Goal: Task Accomplishment & Management: Use online tool/utility

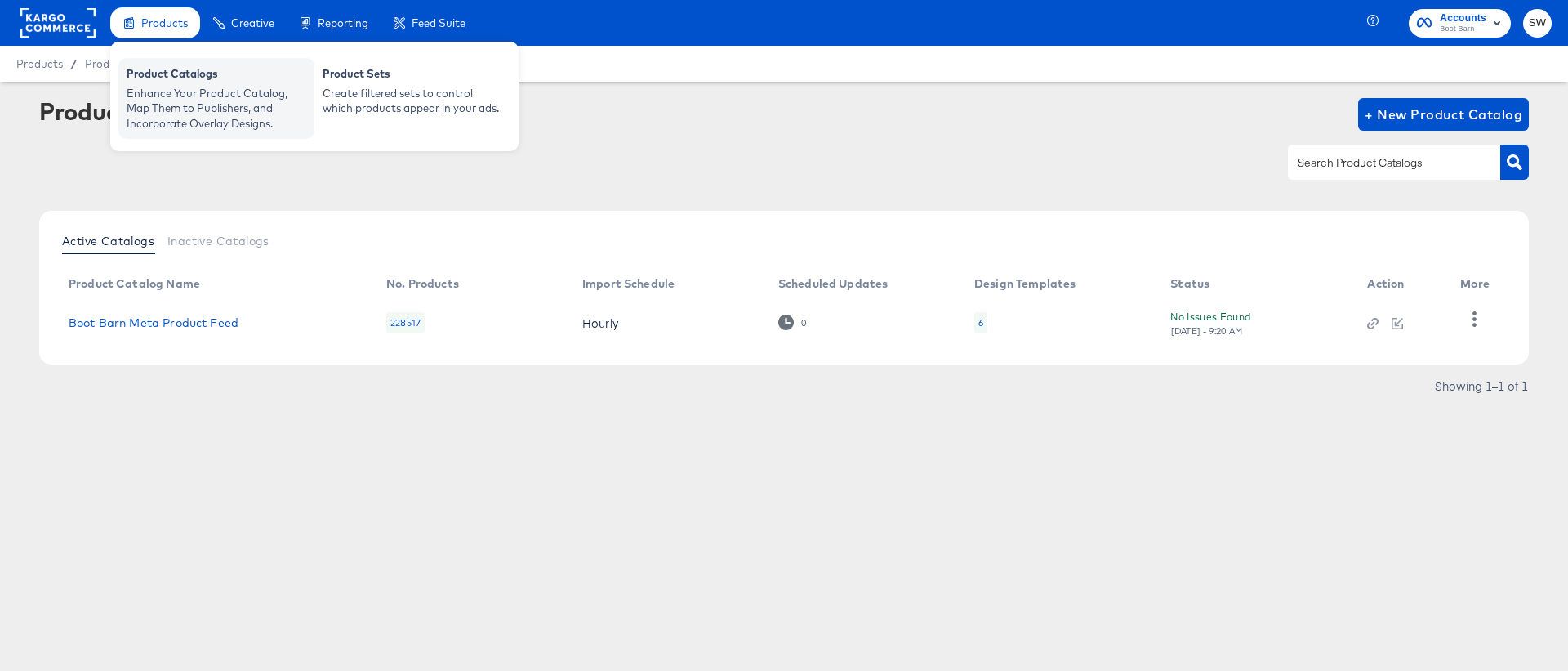
click at [184, 85] on div "Product Catalogs" at bounding box center [216, 75] width 179 height 20
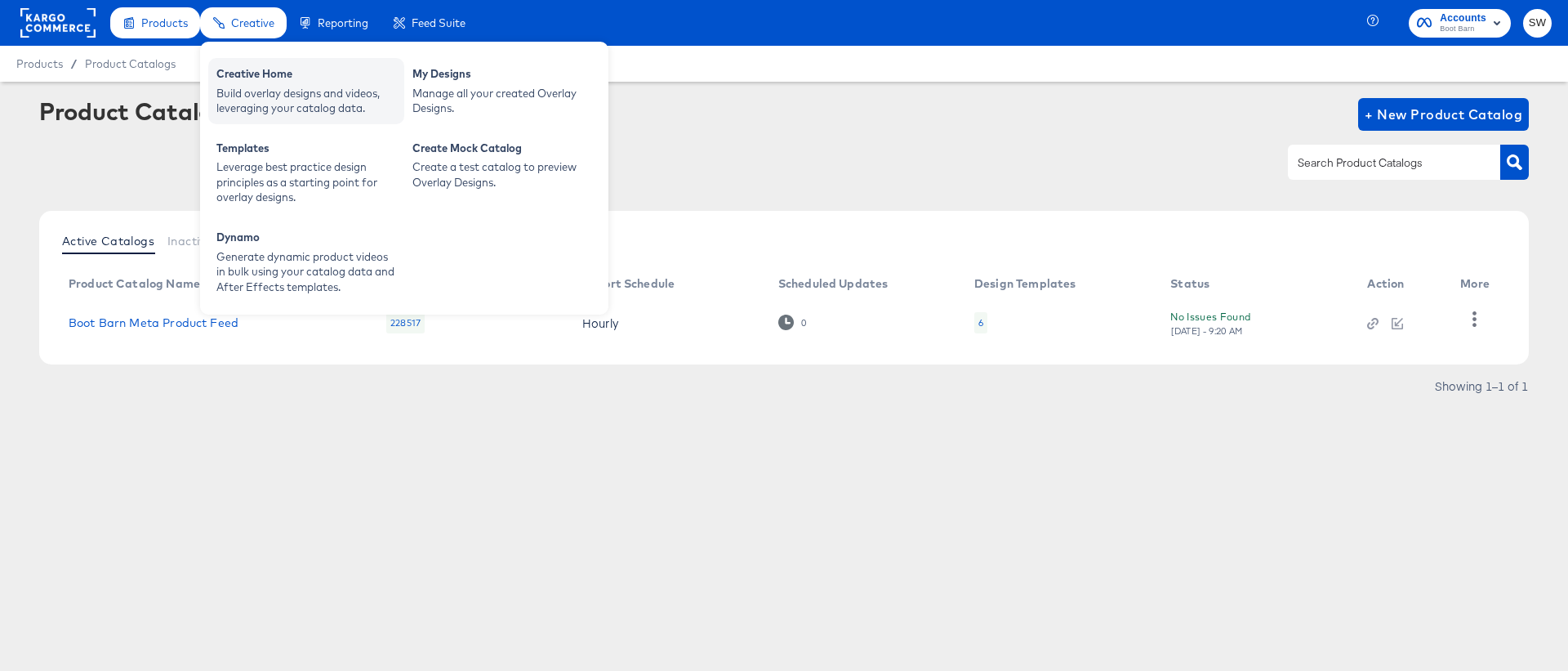
click at [261, 87] on div "Build overlay designs and videos, leveraging your catalog data." at bounding box center [306, 100] width 179 height 31
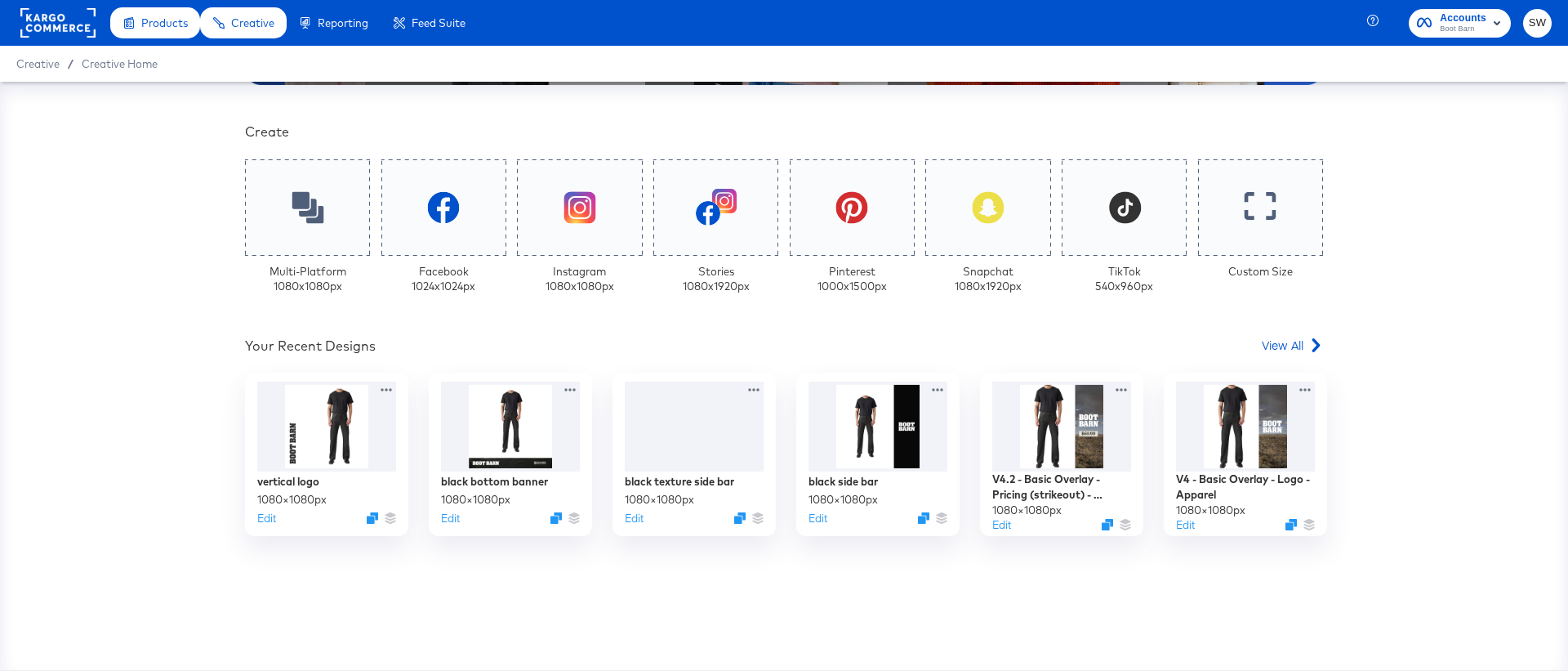
scroll to position [408, 0]
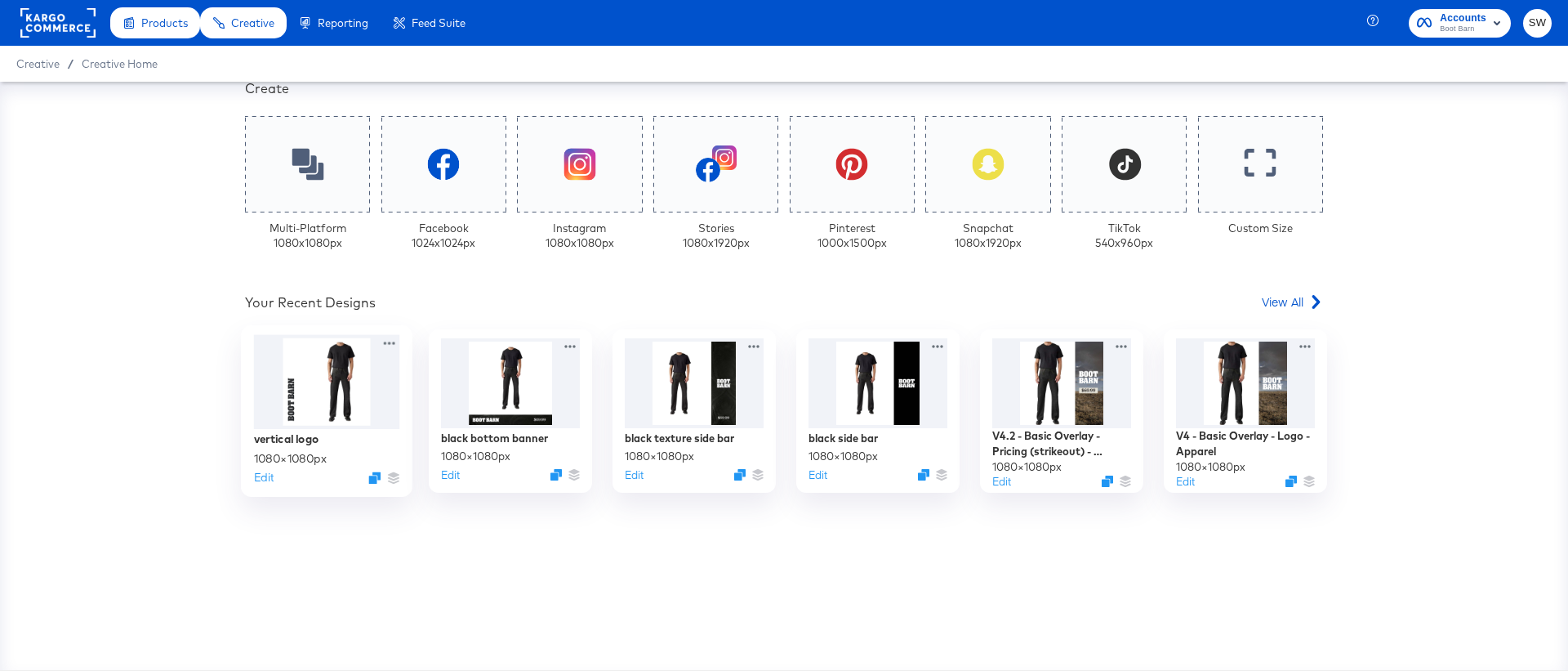
click at [333, 386] on div at bounding box center [326, 381] width 146 height 94
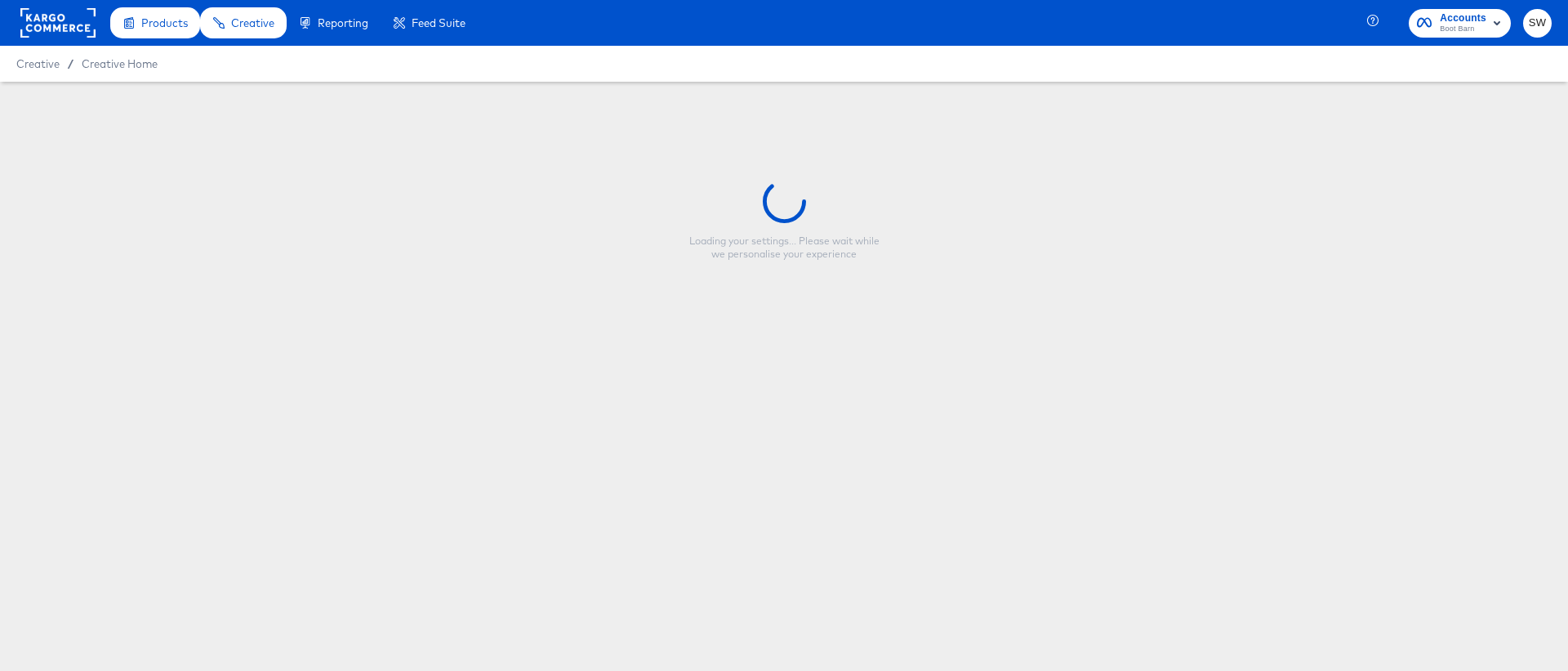
type input "vertical logo"
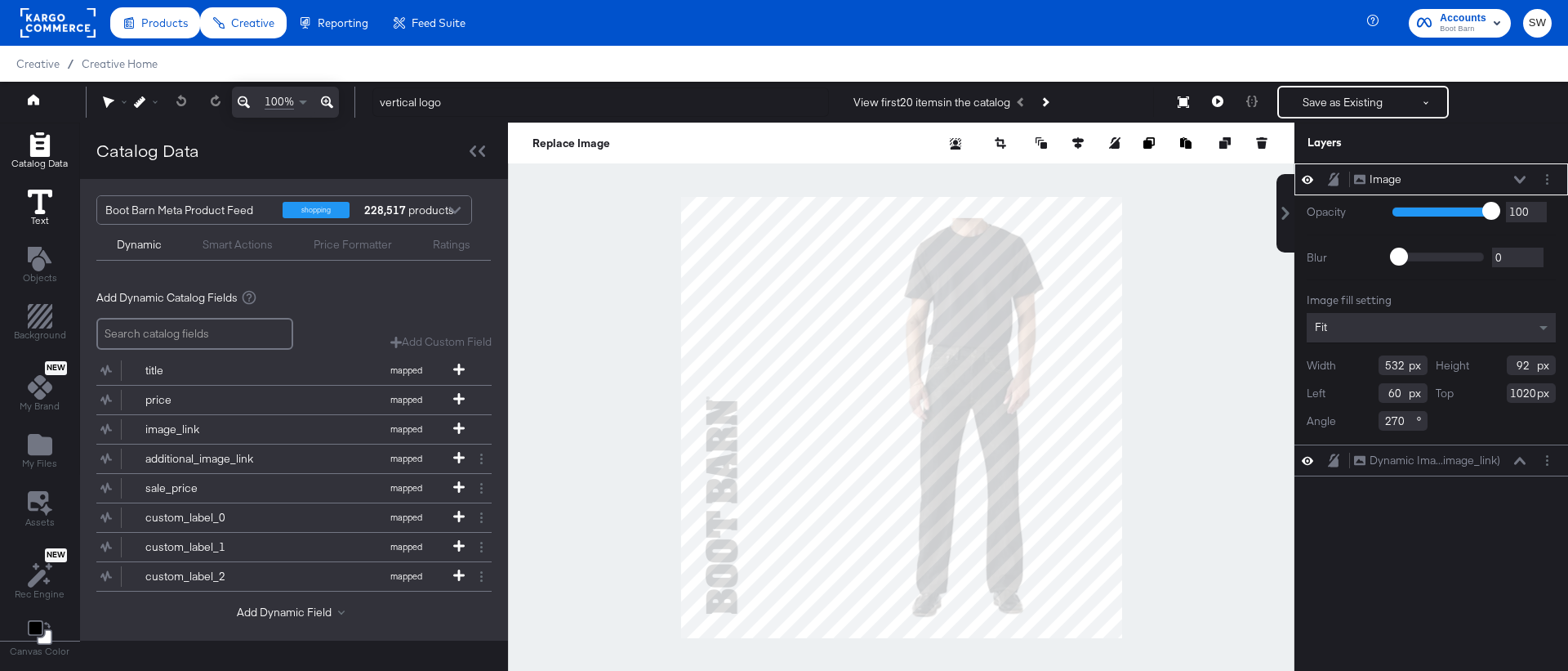
click at [44, 191] on icon at bounding box center [40, 202] width 24 height 24
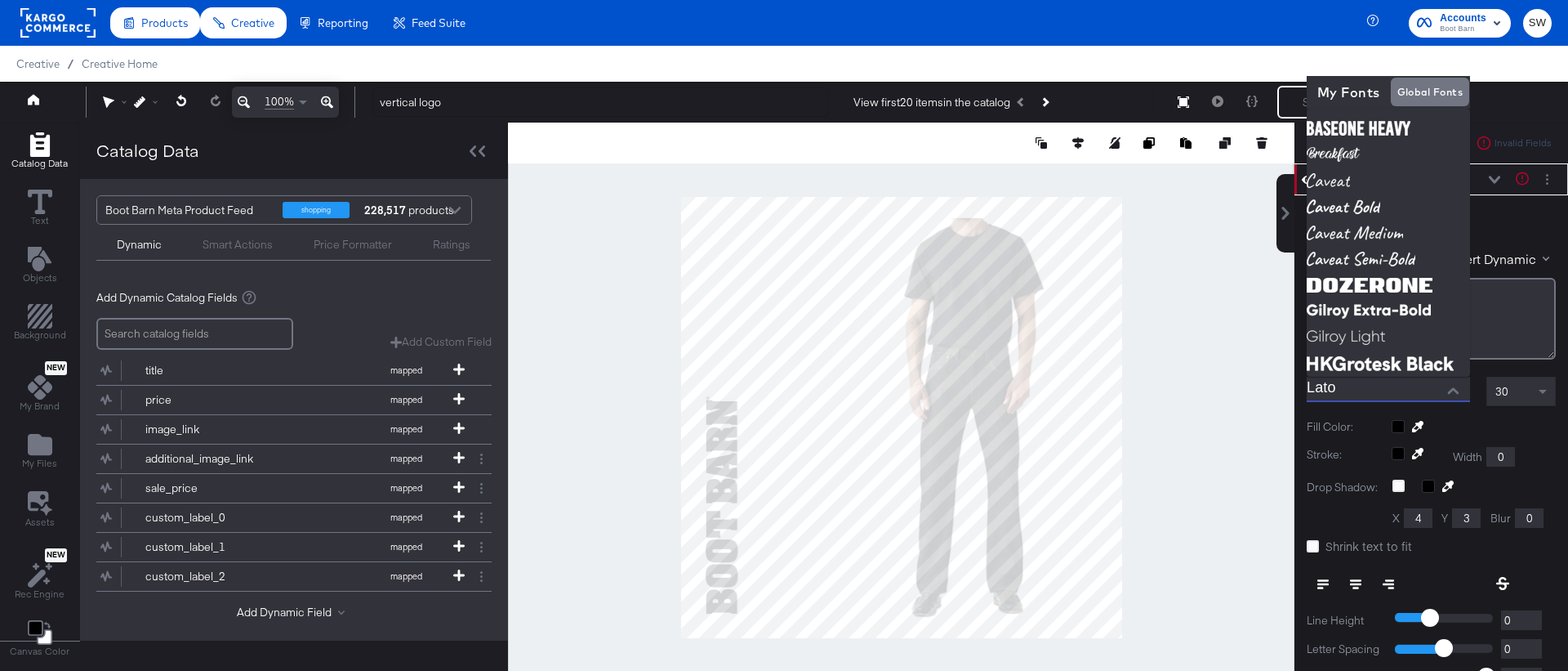
click at [1382, 388] on input "Lato" at bounding box center [1376, 388] width 138 height 24
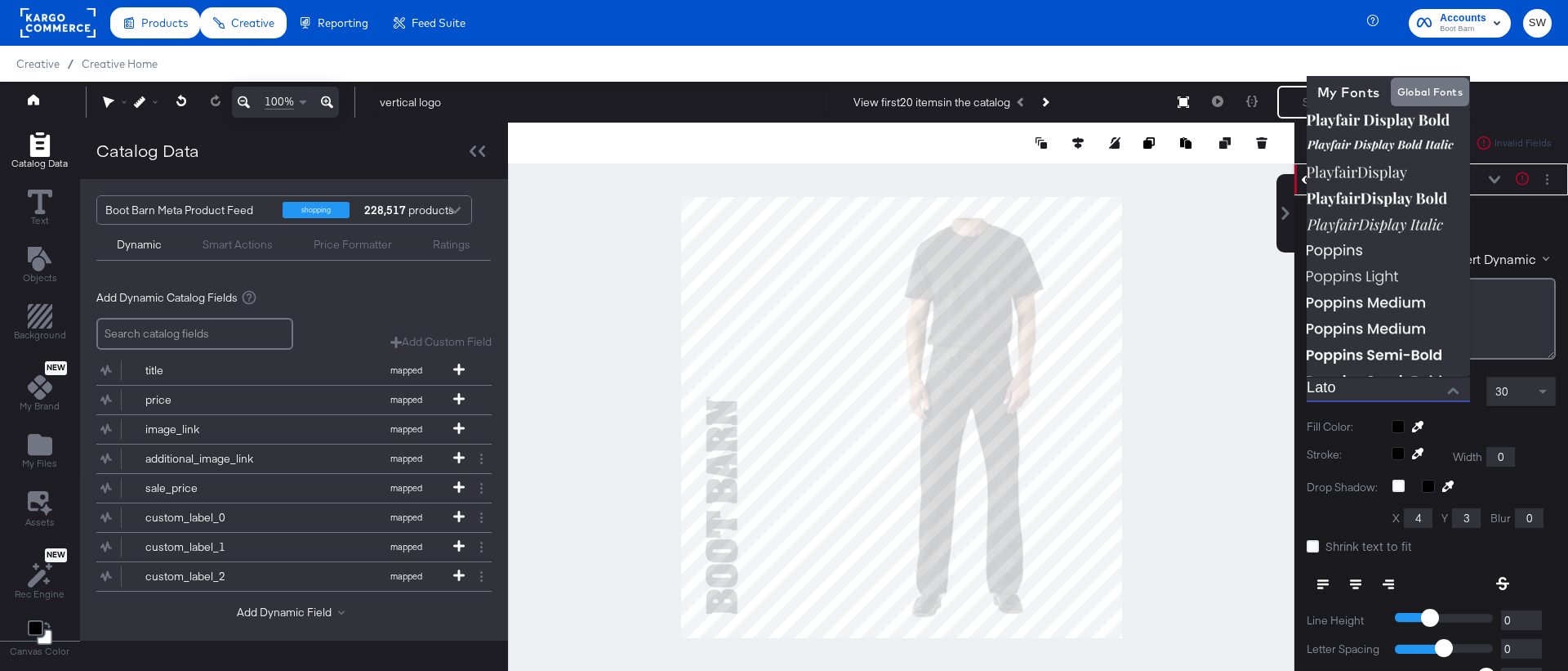
scroll to position [1261, 0]
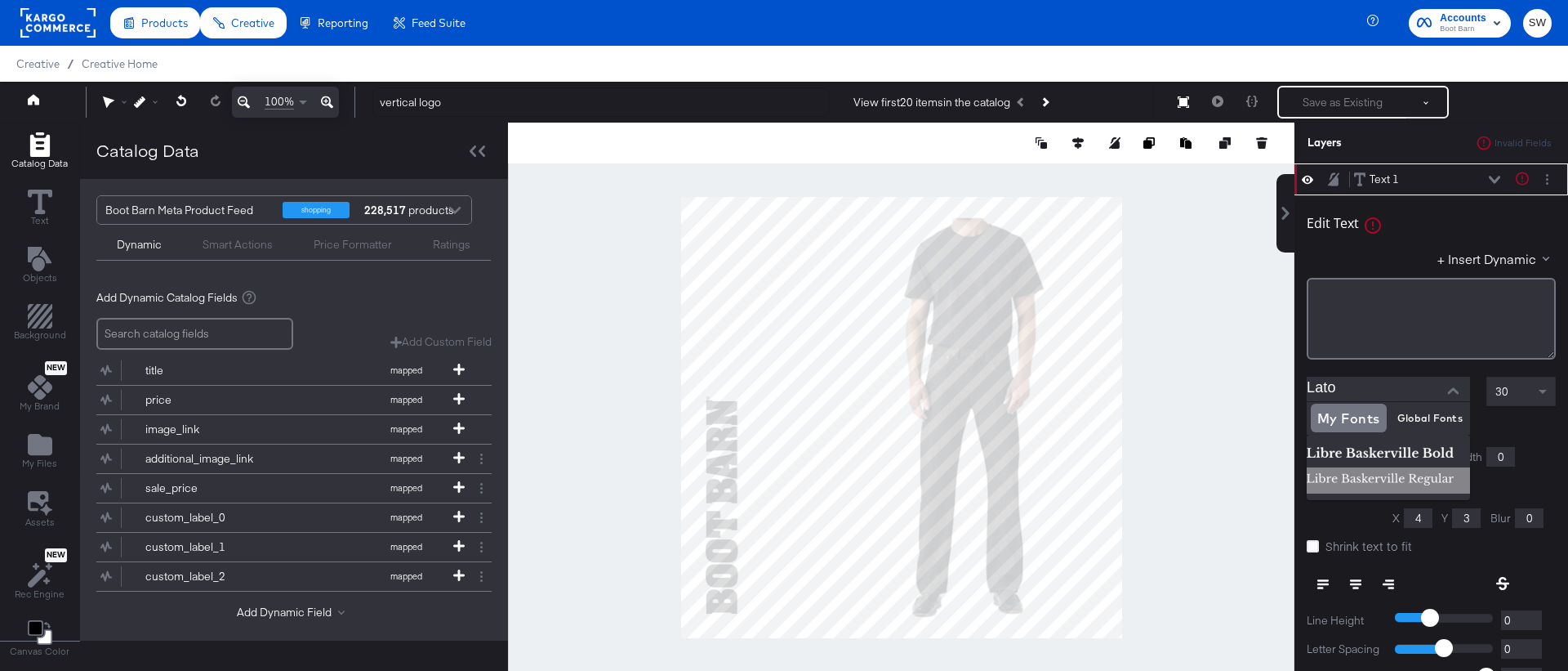
click at [1368, 482] on img at bounding box center [1389, 480] width 163 height 26
type input "Libre [PERSON_NAME] Regular"
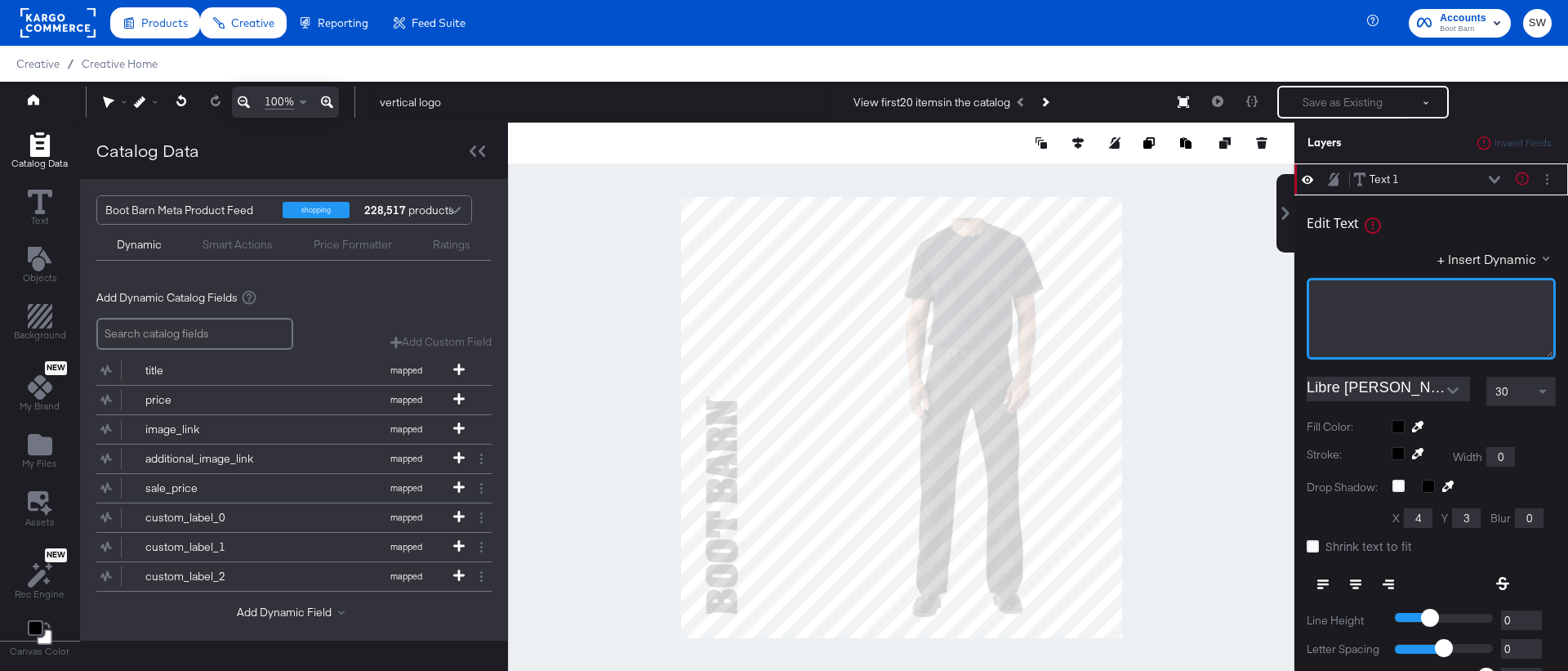
click at [1364, 316] on div "﻿" at bounding box center [1431, 319] width 249 height 82
click at [1237, 401] on div at bounding box center [901, 417] width 787 height 590
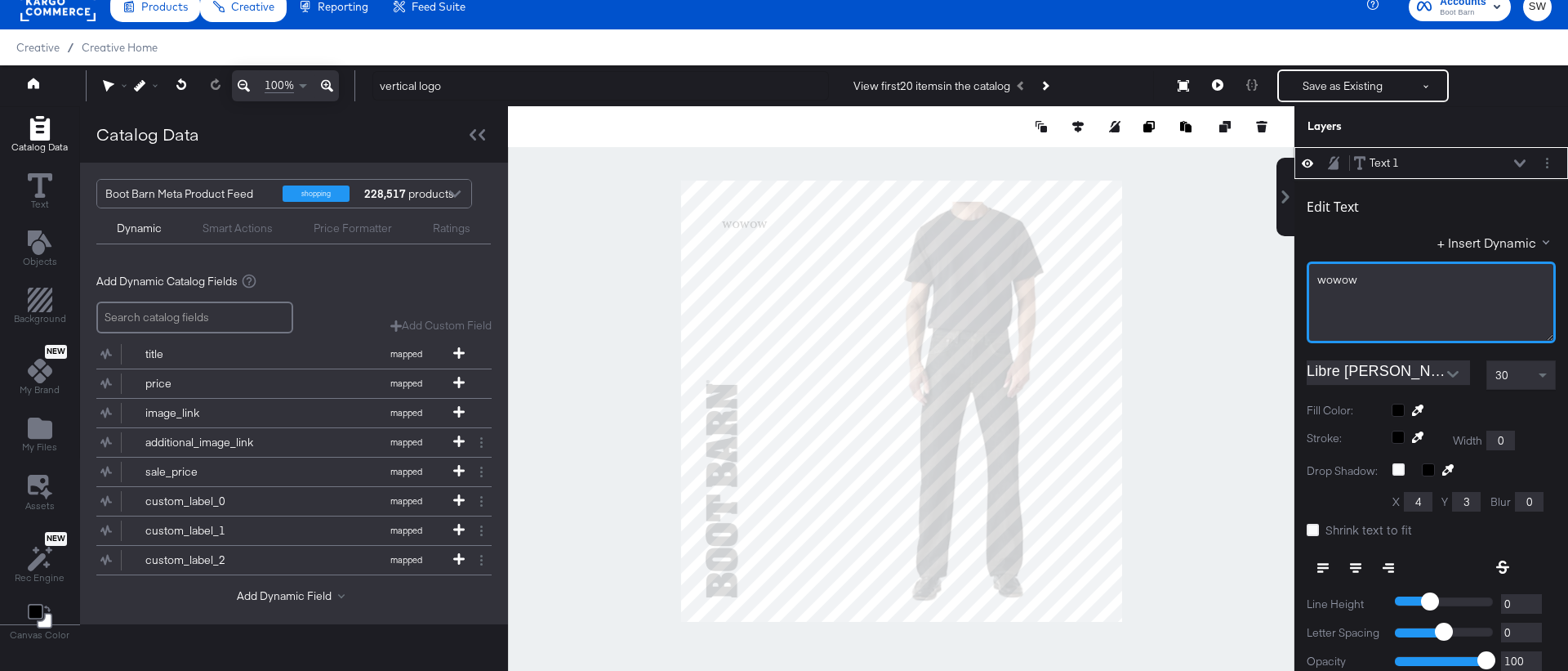
click at [1372, 281] on div "wowow﻿" at bounding box center [1431, 280] width 228 height 16
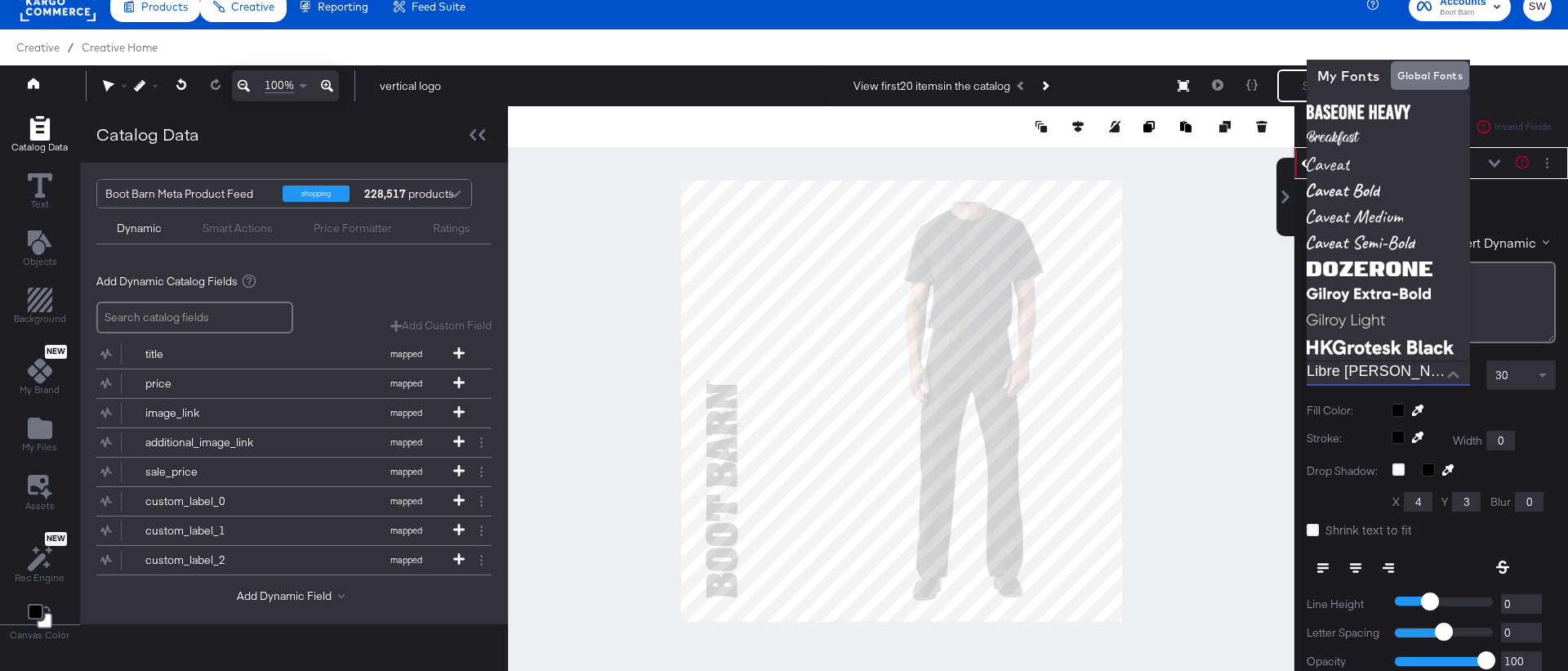
click at [1361, 375] on input "Libre [PERSON_NAME] Regular" at bounding box center [1376, 373] width 138 height 24
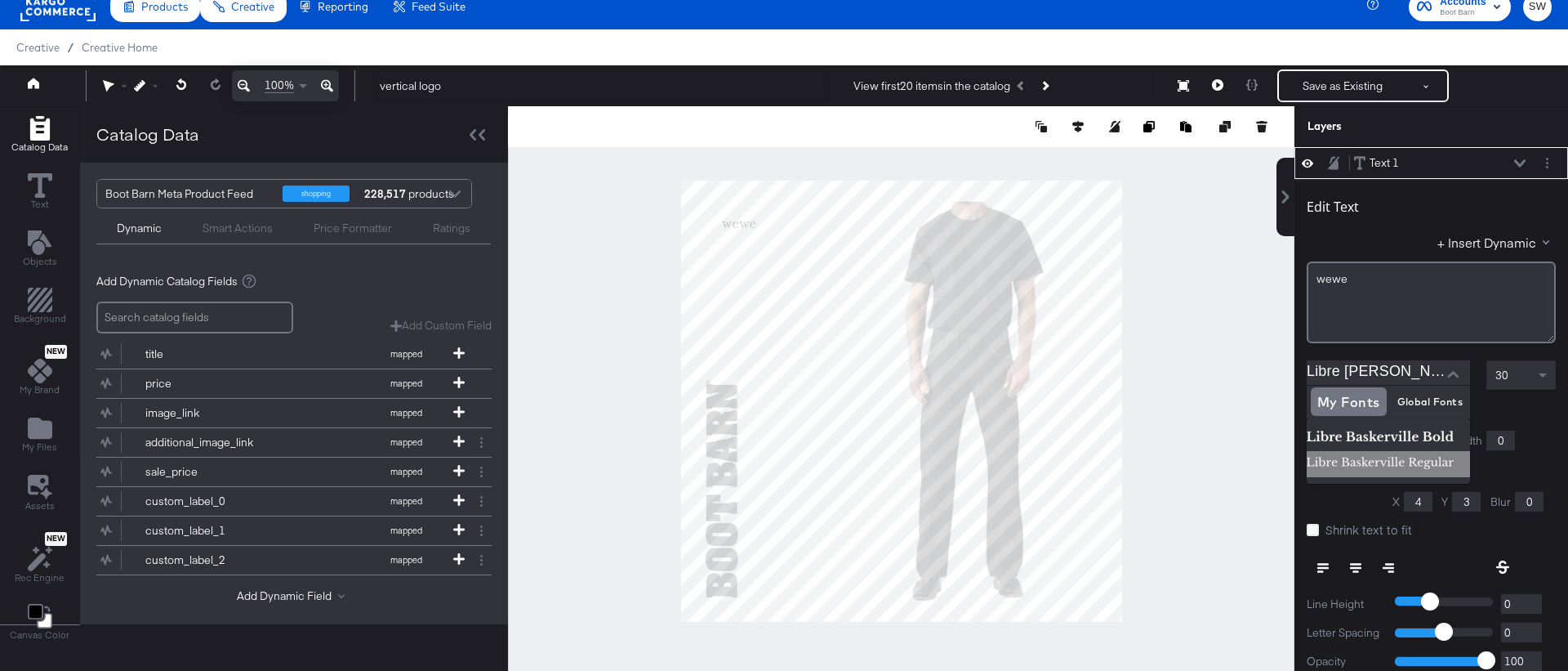
click at [1400, 458] on img at bounding box center [1389, 464] width 163 height 26
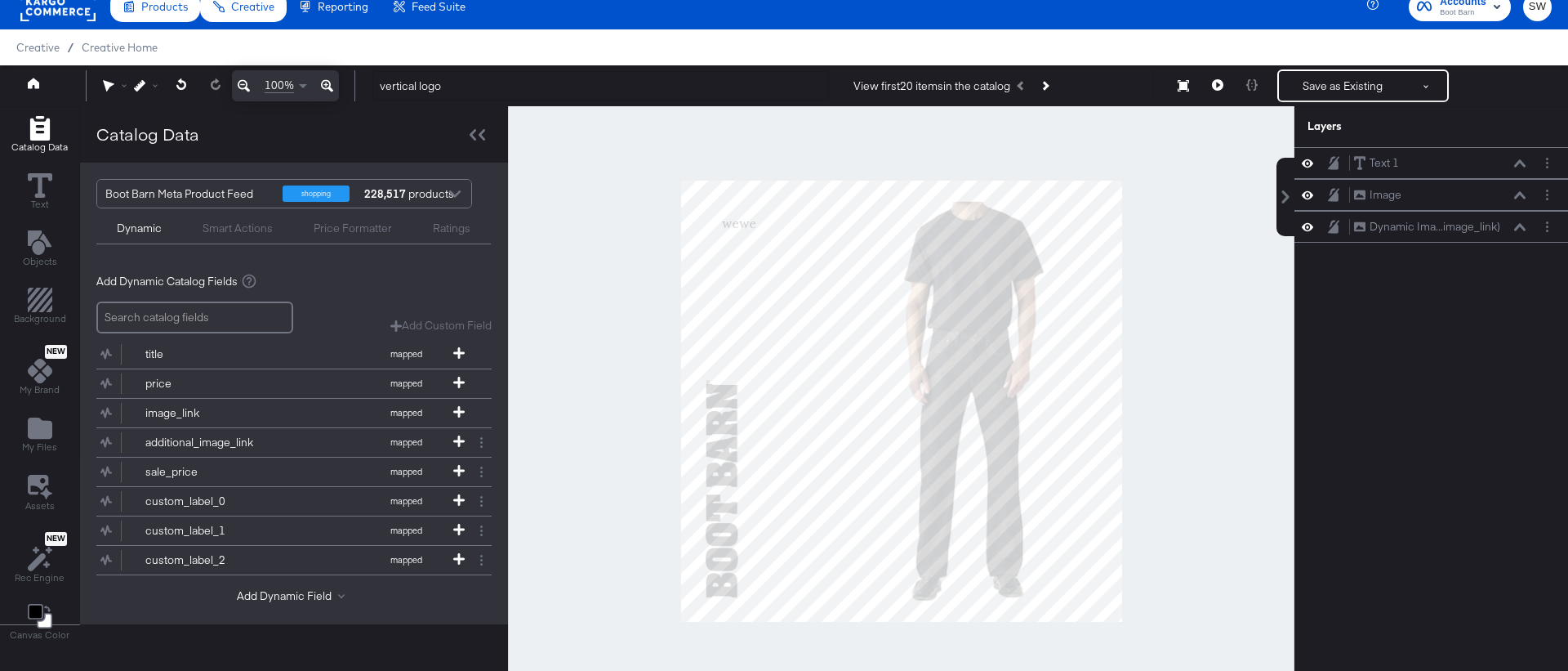
click at [1225, 477] on div at bounding box center [901, 401] width 787 height 590
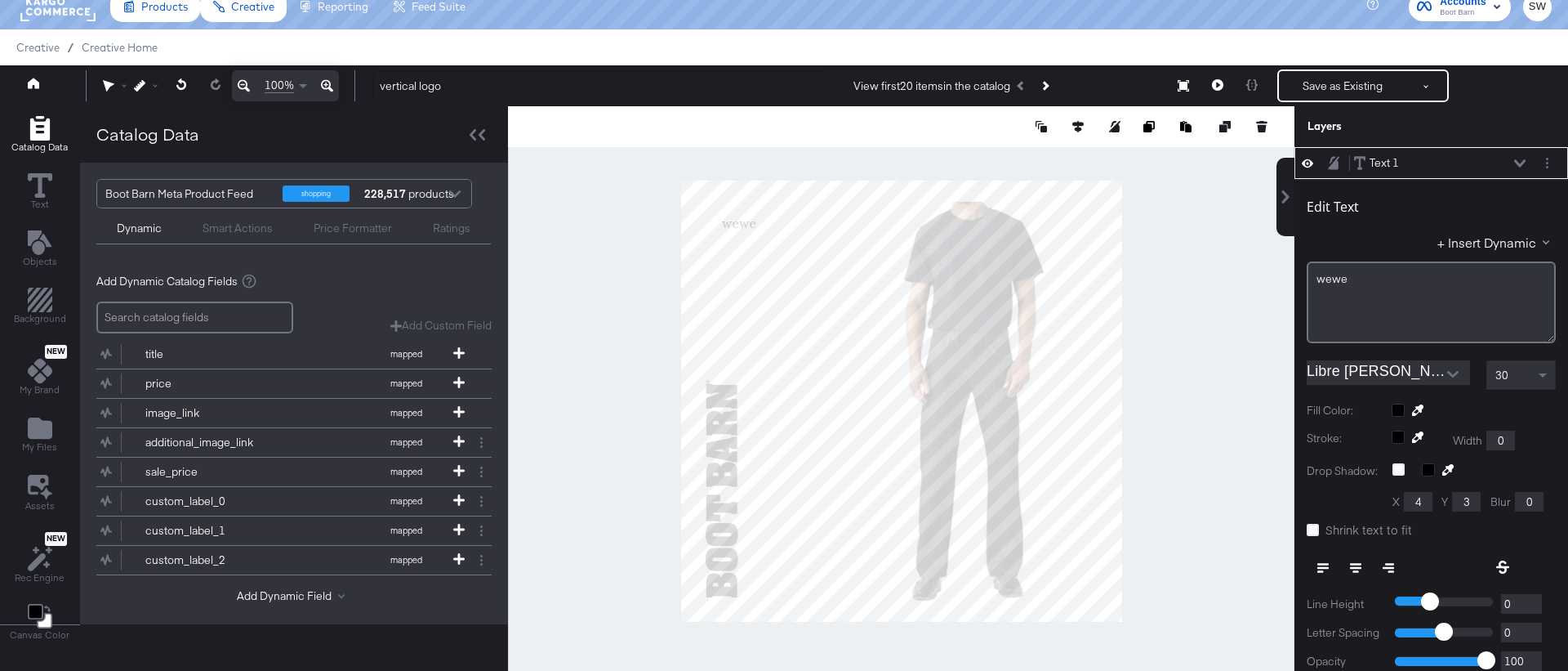
type input "138"
type input "212"
click at [660, 310] on div at bounding box center [901, 401] width 787 height 590
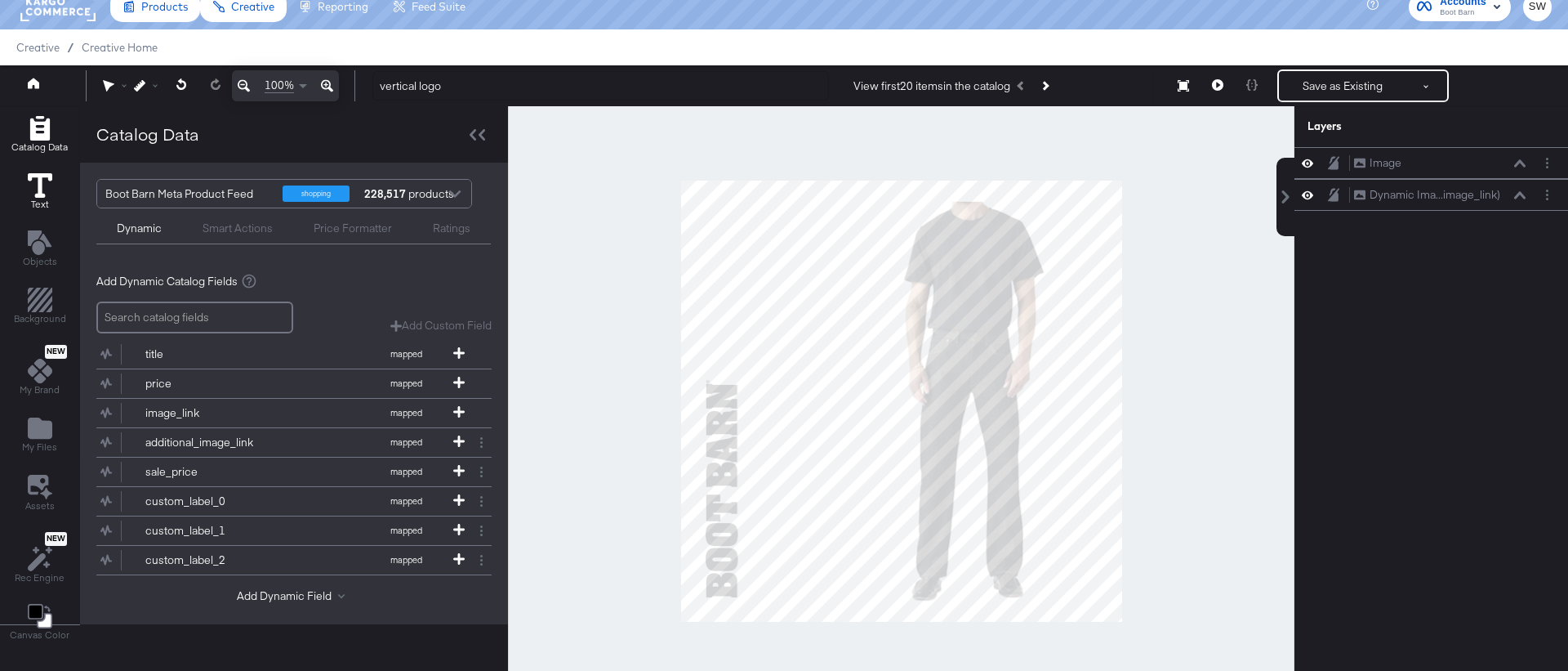
click at [46, 189] on icon at bounding box center [40, 185] width 24 height 24
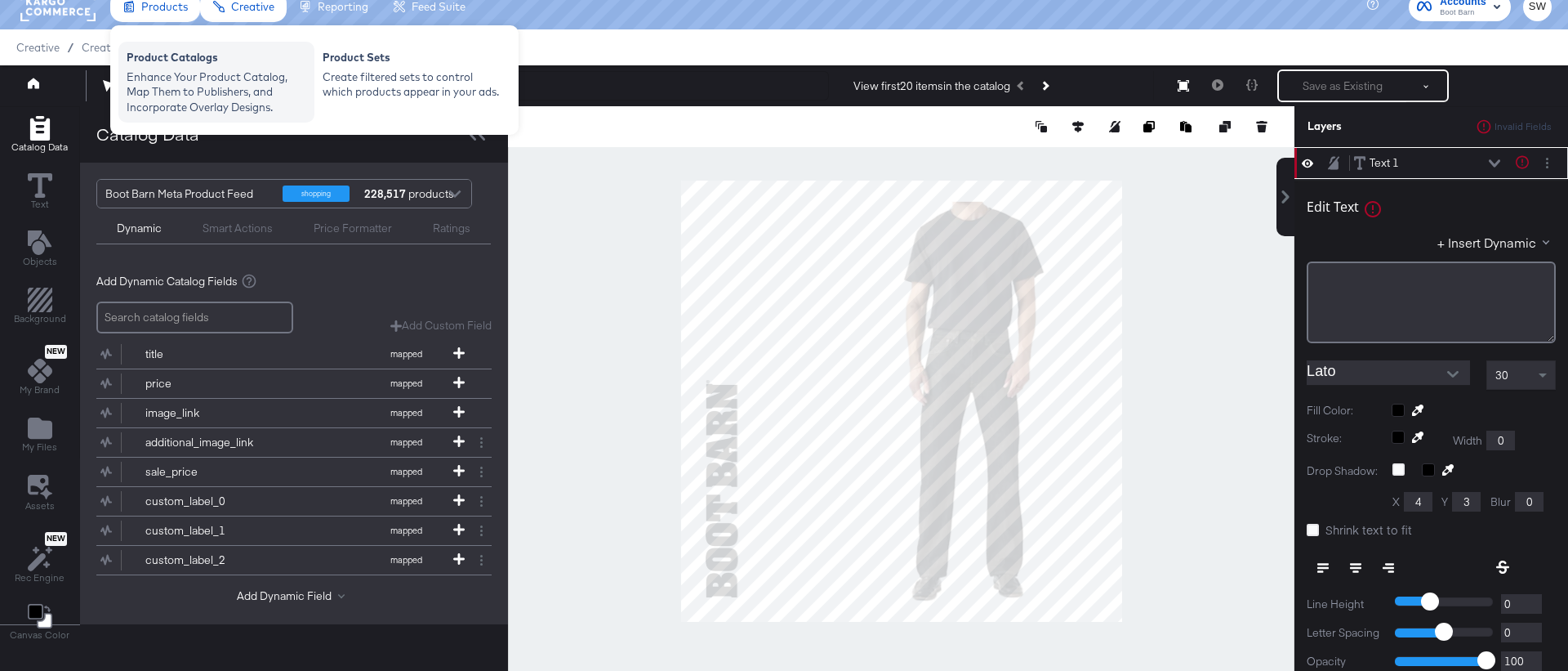
click at [177, 62] on div "Product Catalogs" at bounding box center [216, 59] width 179 height 20
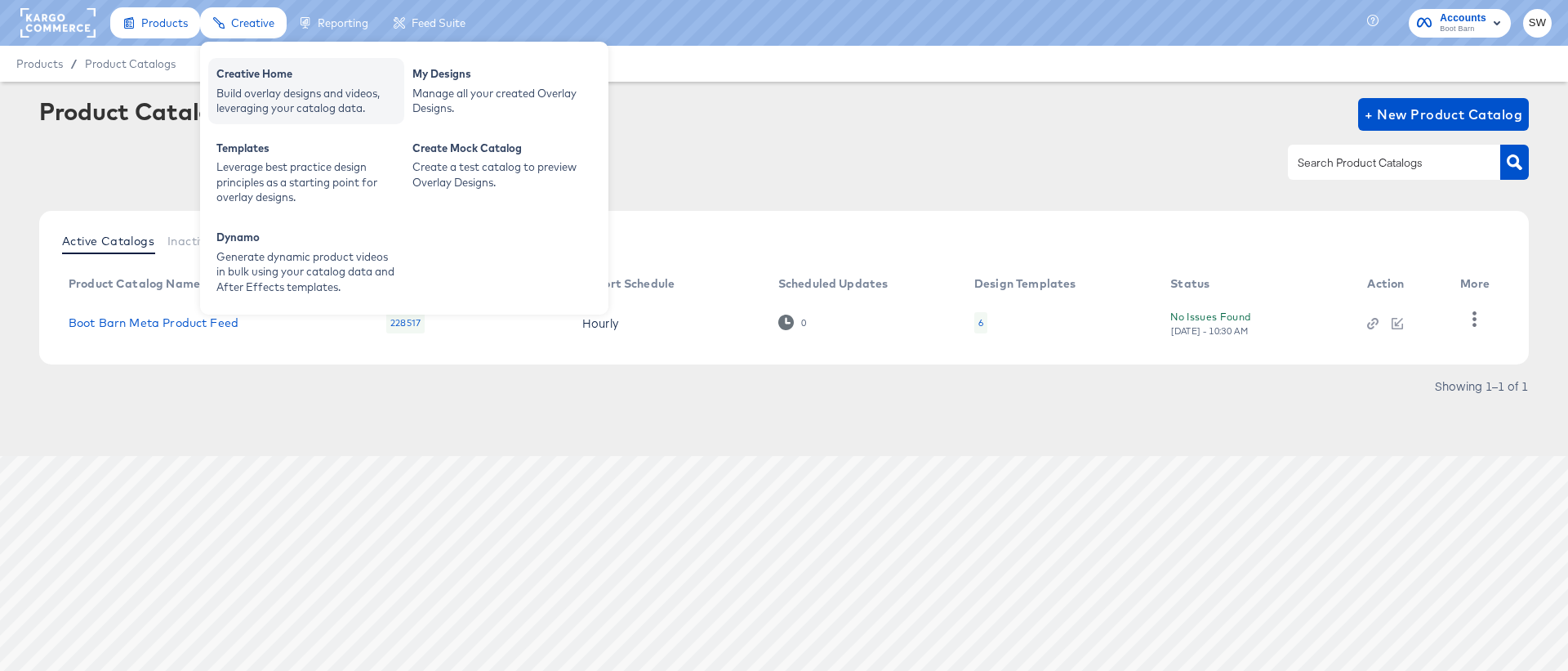
click at [265, 76] on div "Creative Home" at bounding box center [306, 75] width 179 height 20
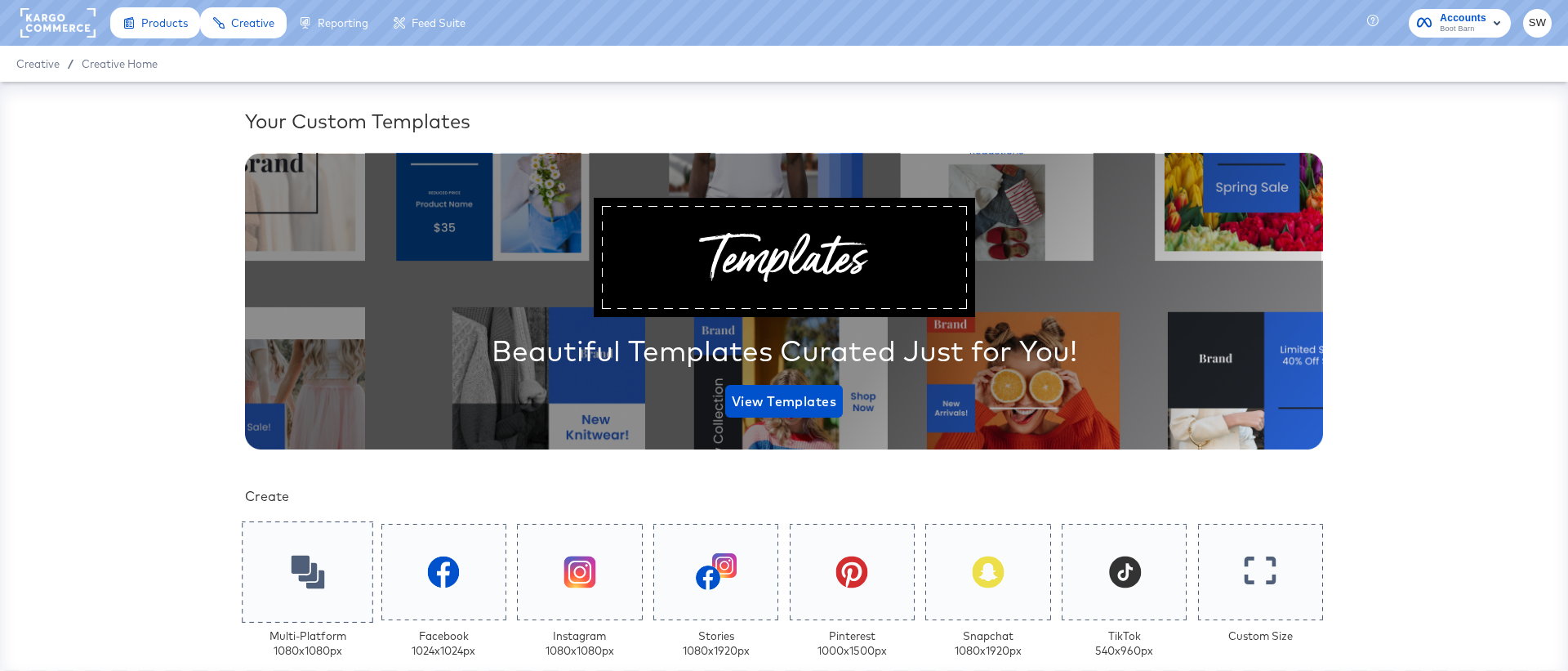
click at [333, 575] on div at bounding box center [307, 572] width 132 height 101
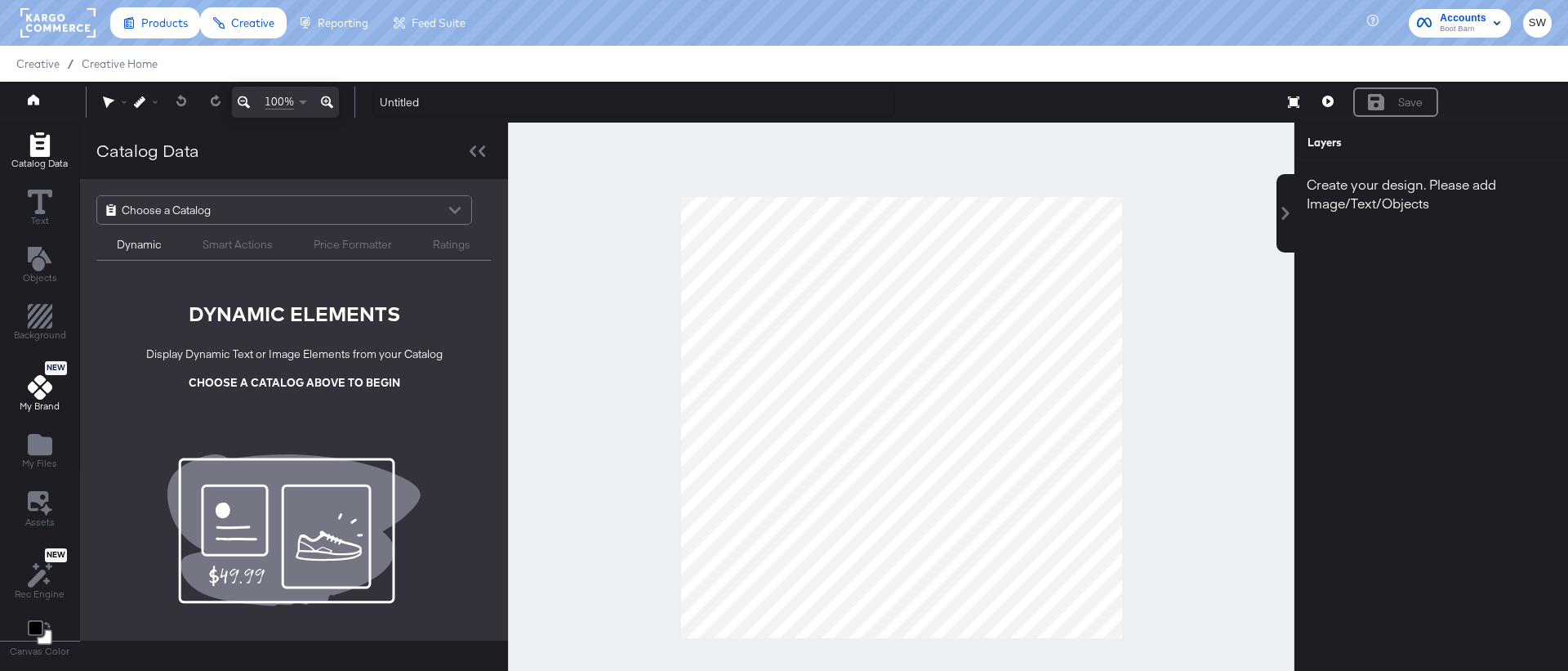
click at [46, 397] on icon at bounding box center [40, 388] width 24 height 24
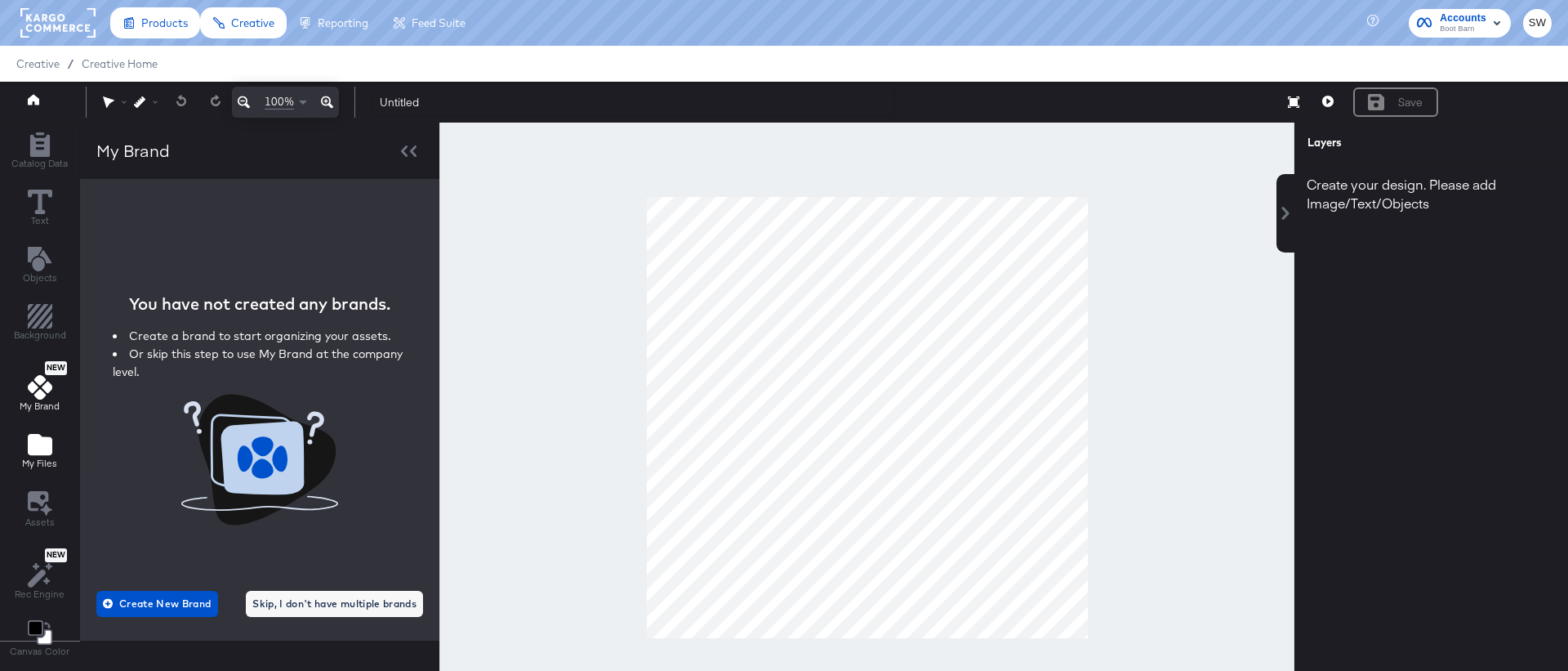
click at [38, 444] on icon "Add Files" at bounding box center [40, 444] width 24 height 21
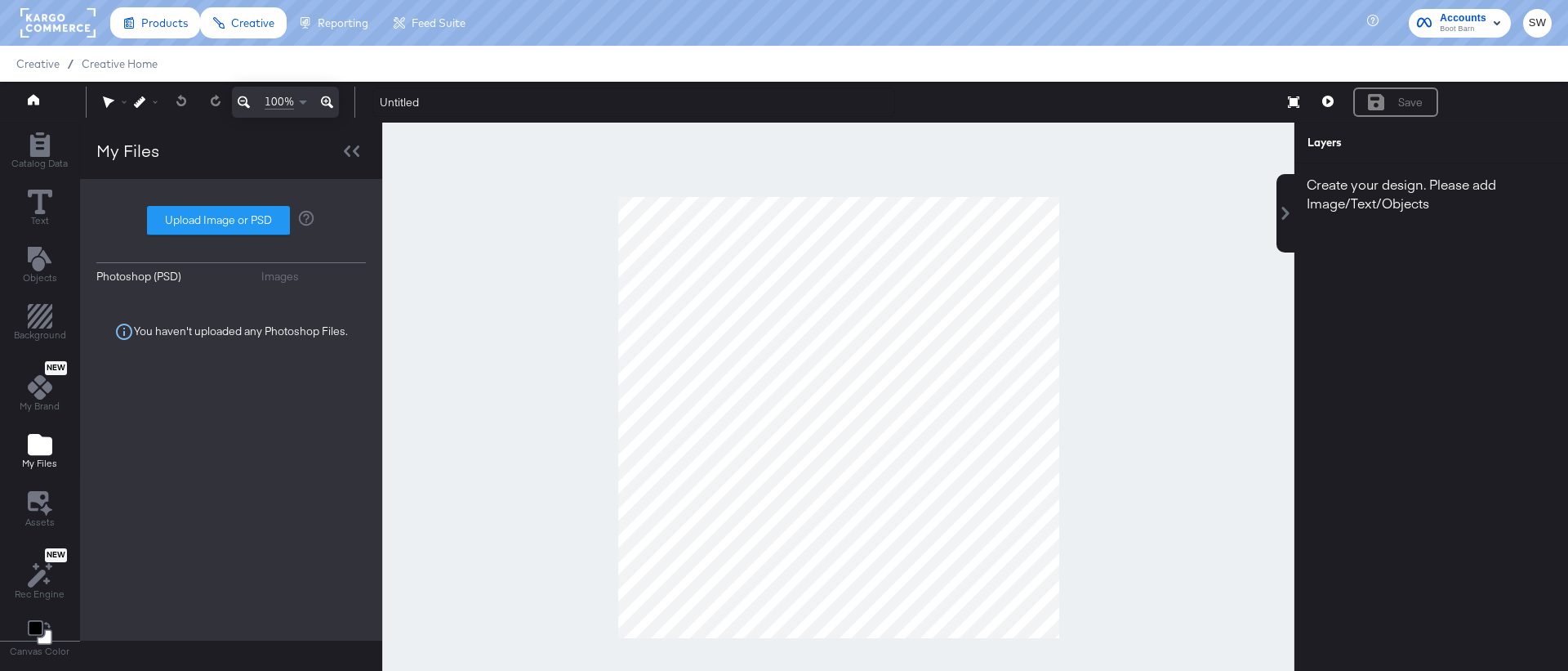
click at [287, 270] on div "Images" at bounding box center [280, 276] width 37 height 16
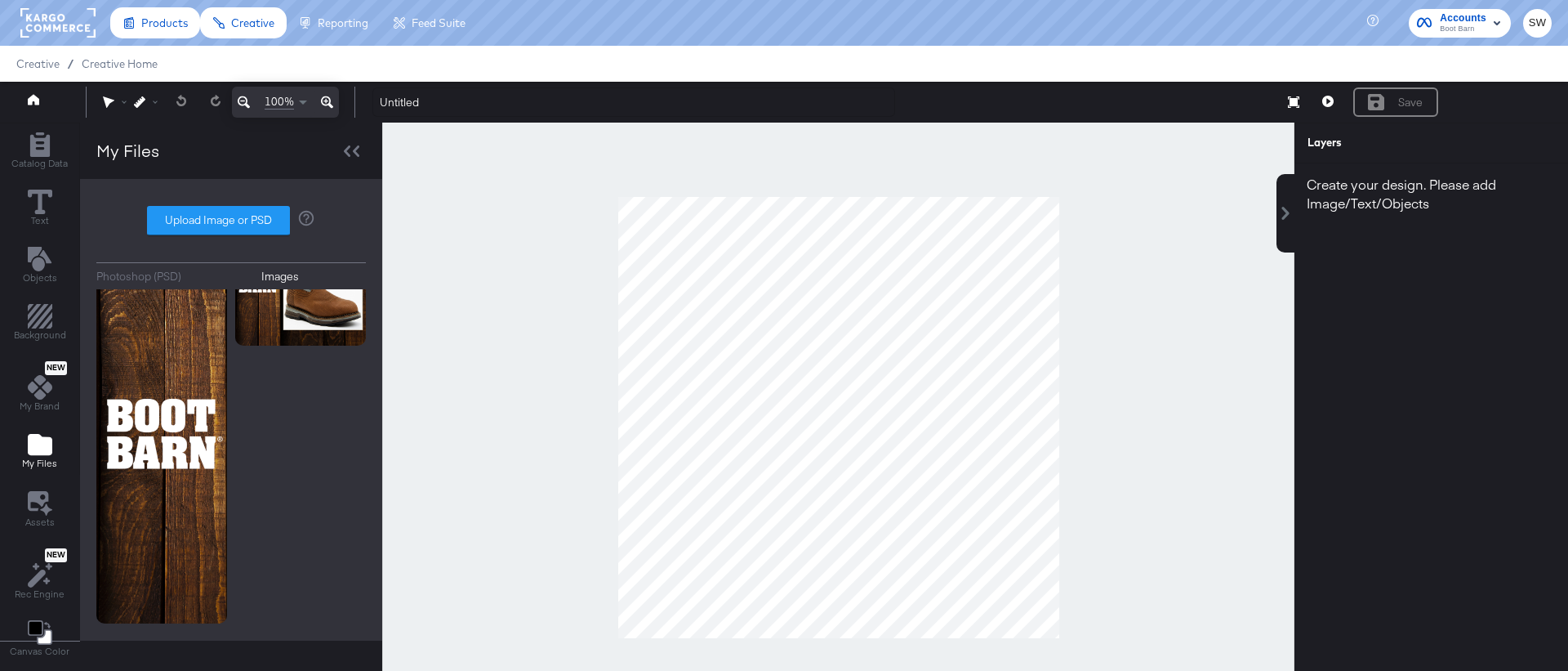
scroll to position [1220, 0]
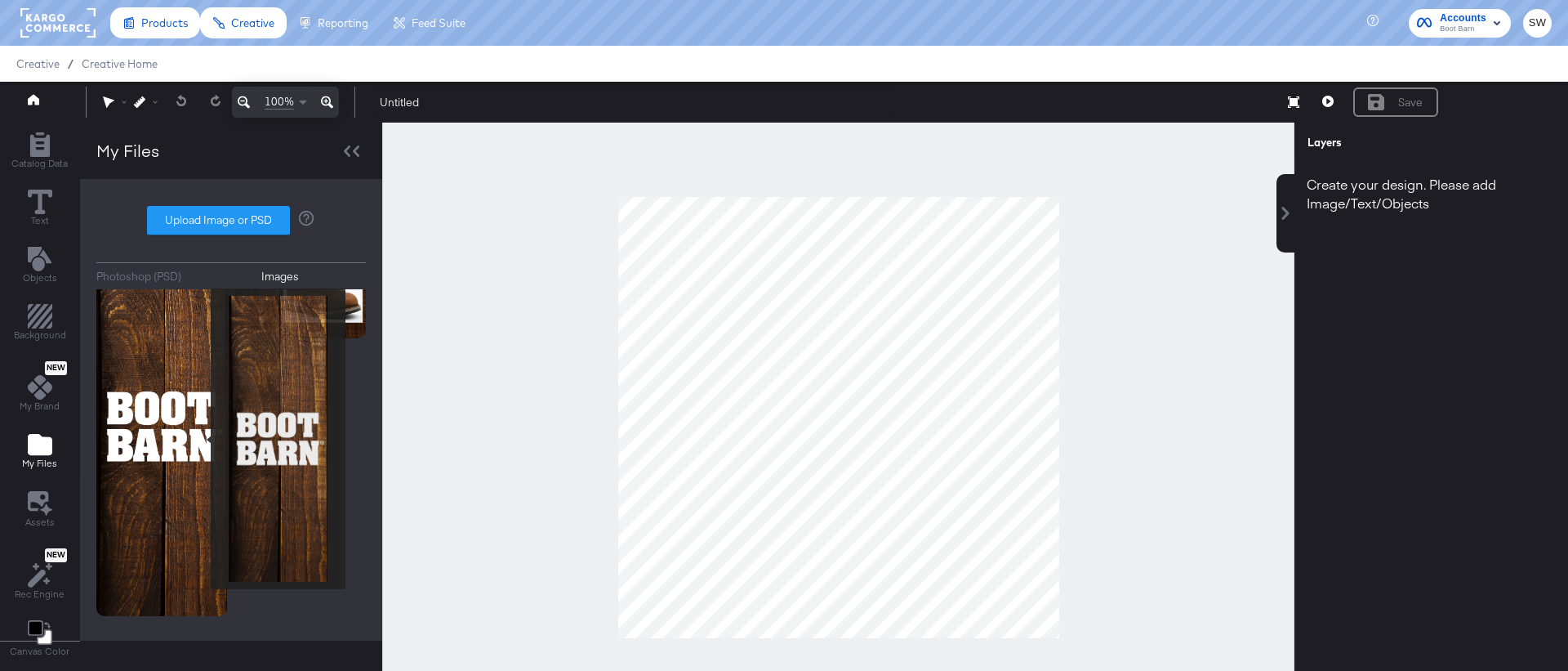
click at [200, 439] on img at bounding box center [162, 427] width 131 height 380
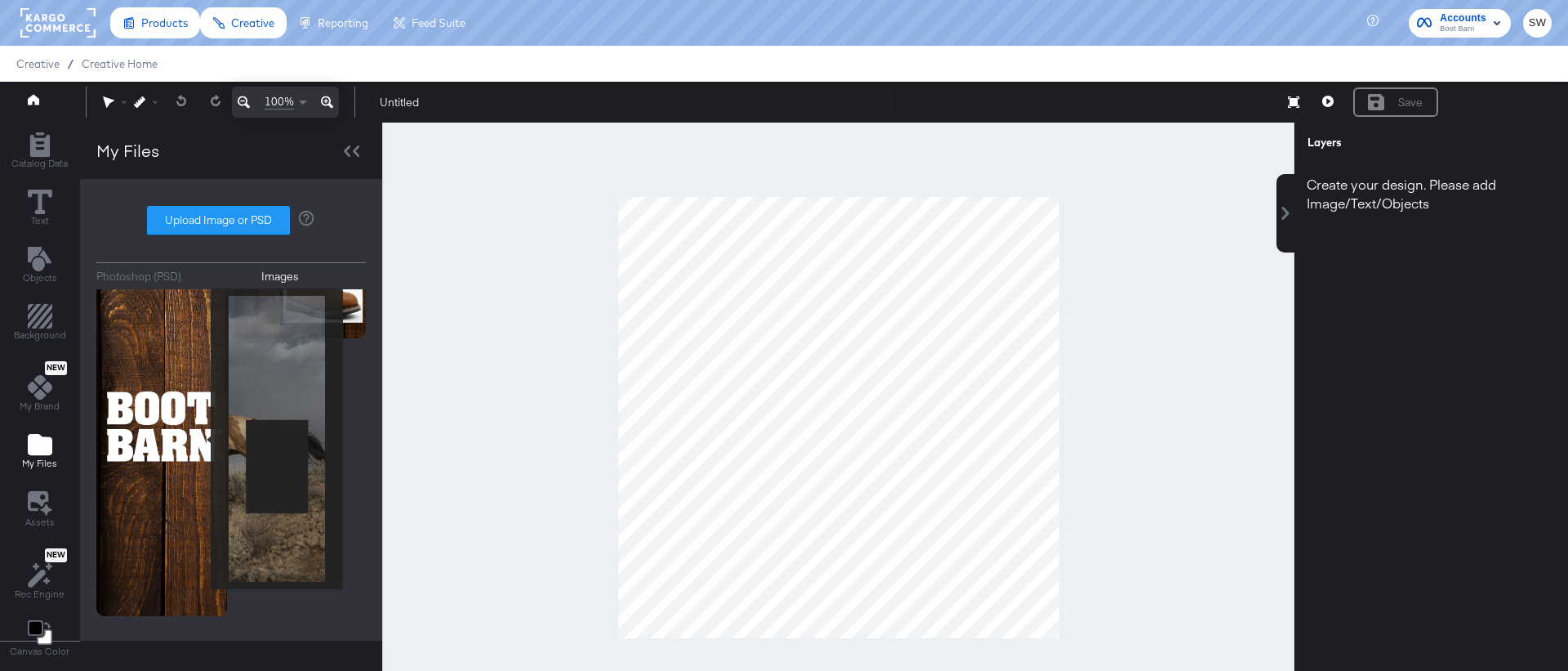
scroll to position [335, 0]
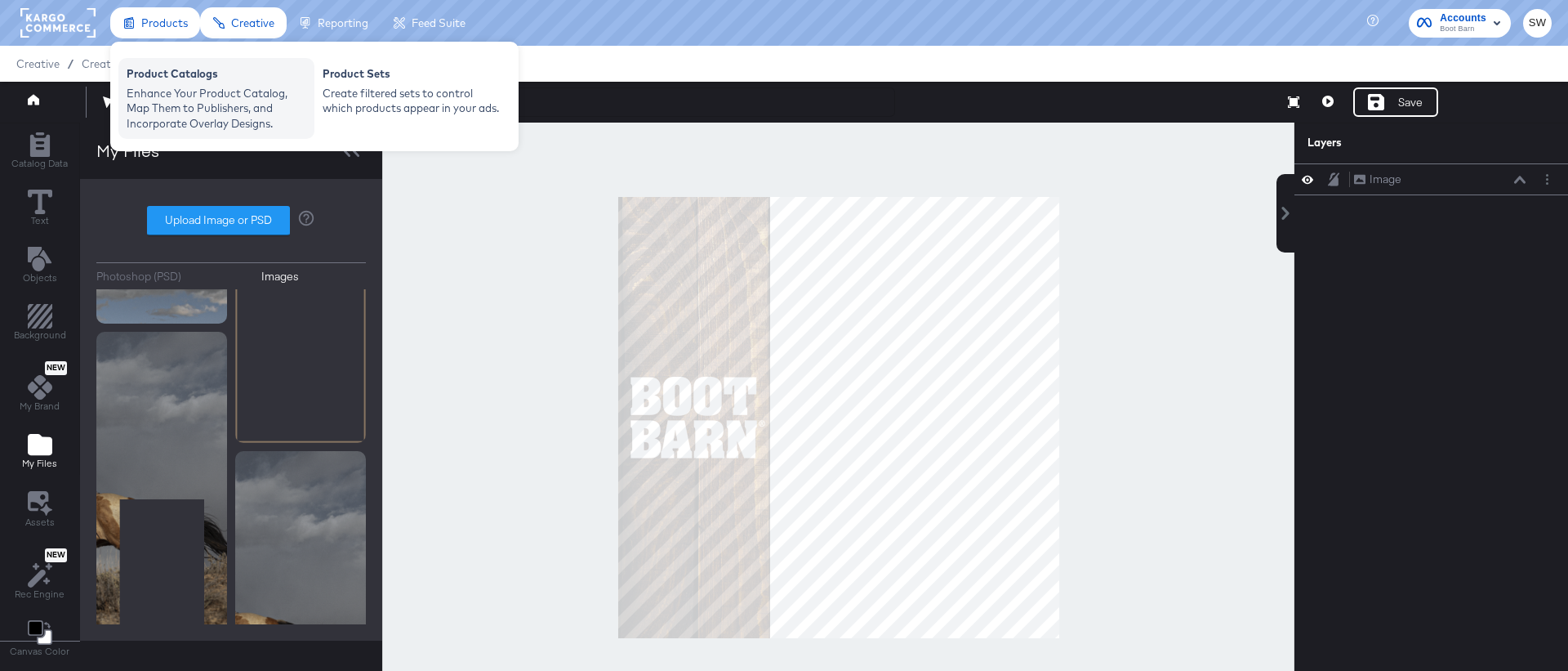
click at [177, 73] on div "Product Catalogs" at bounding box center [216, 75] width 179 height 20
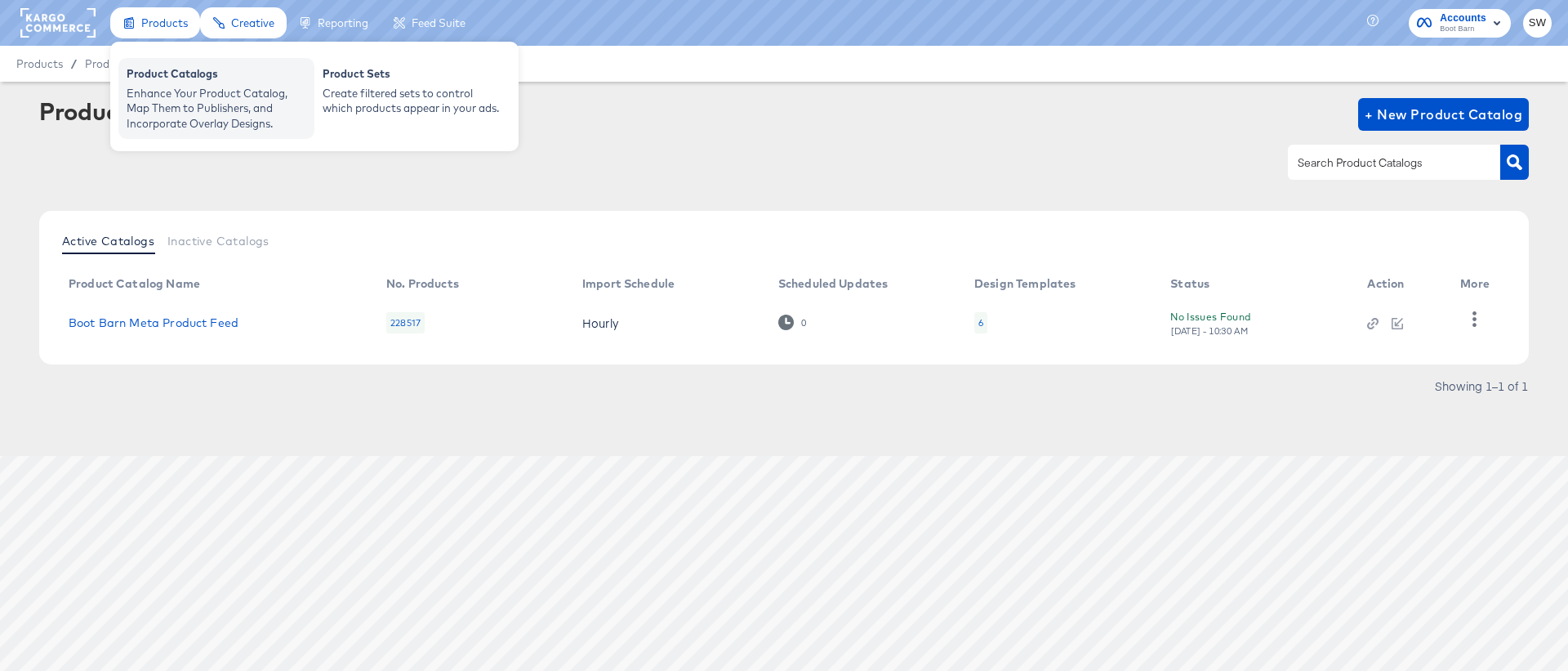
click at [169, 86] on div "Enhance Your Product Catalog, Map Them to Publishers, and Incorporate Overlay D…" at bounding box center [216, 108] width 179 height 46
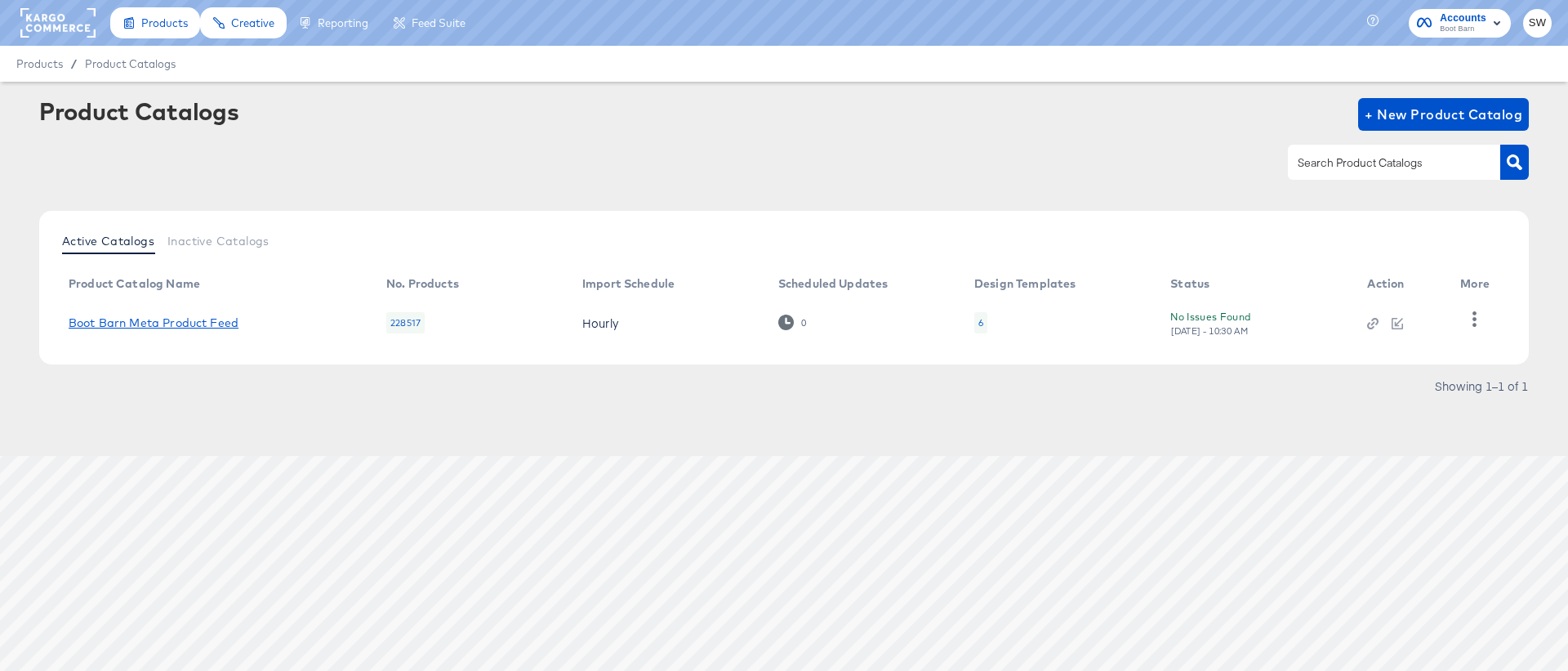
click at [178, 326] on link "Boot Barn Meta Product Feed" at bounding box center [153, 322] width 170 height 13
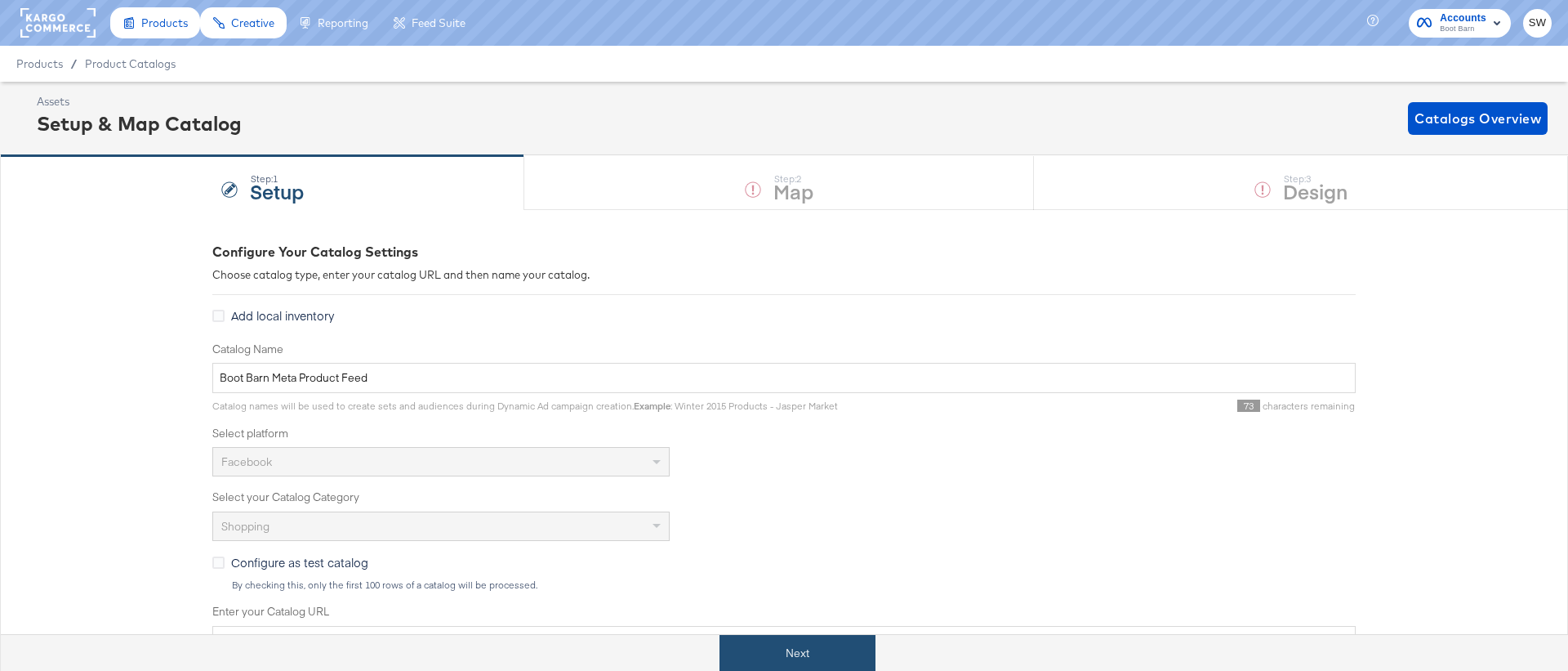
click at [835, 649] on button "Next" at bounding box center [798, 653] width 156 height 37
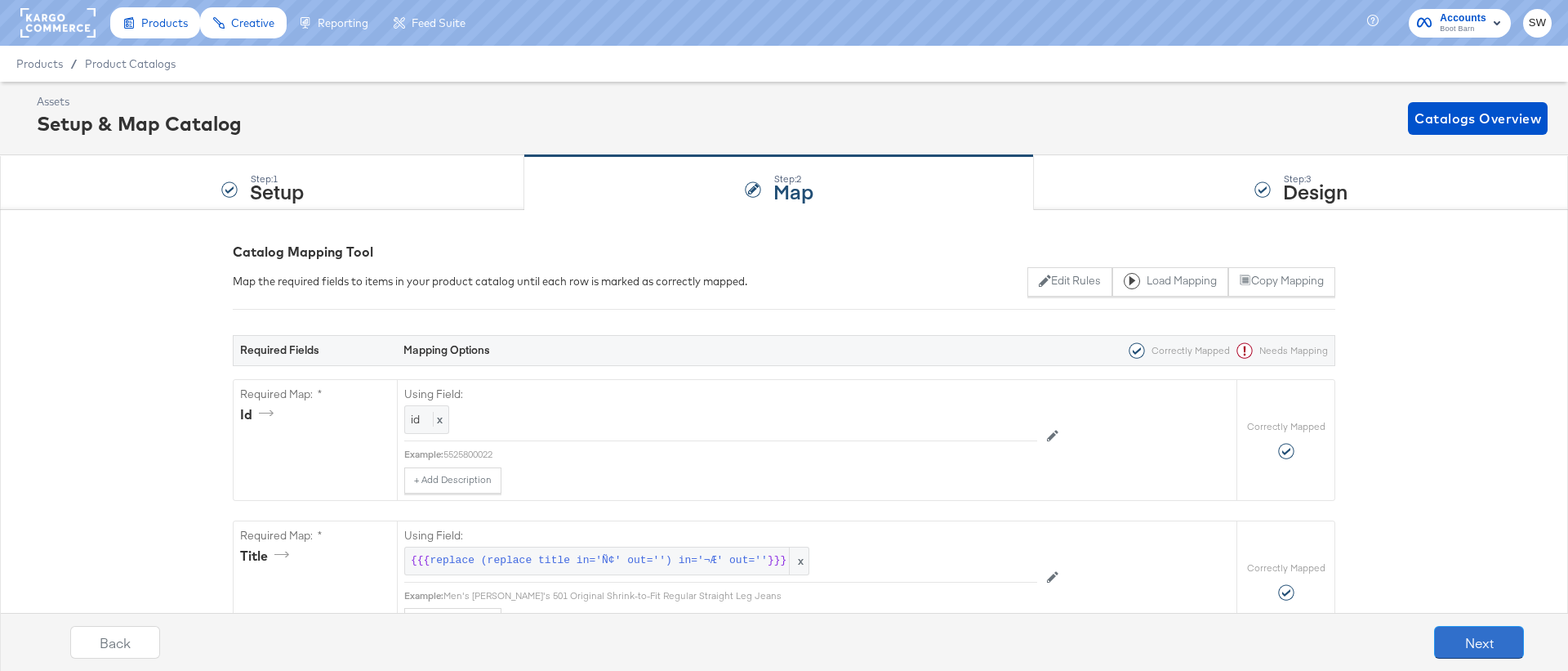
click at [1499, 640] on button "Next" at bounding box center [1479, 641] width 90 height 33
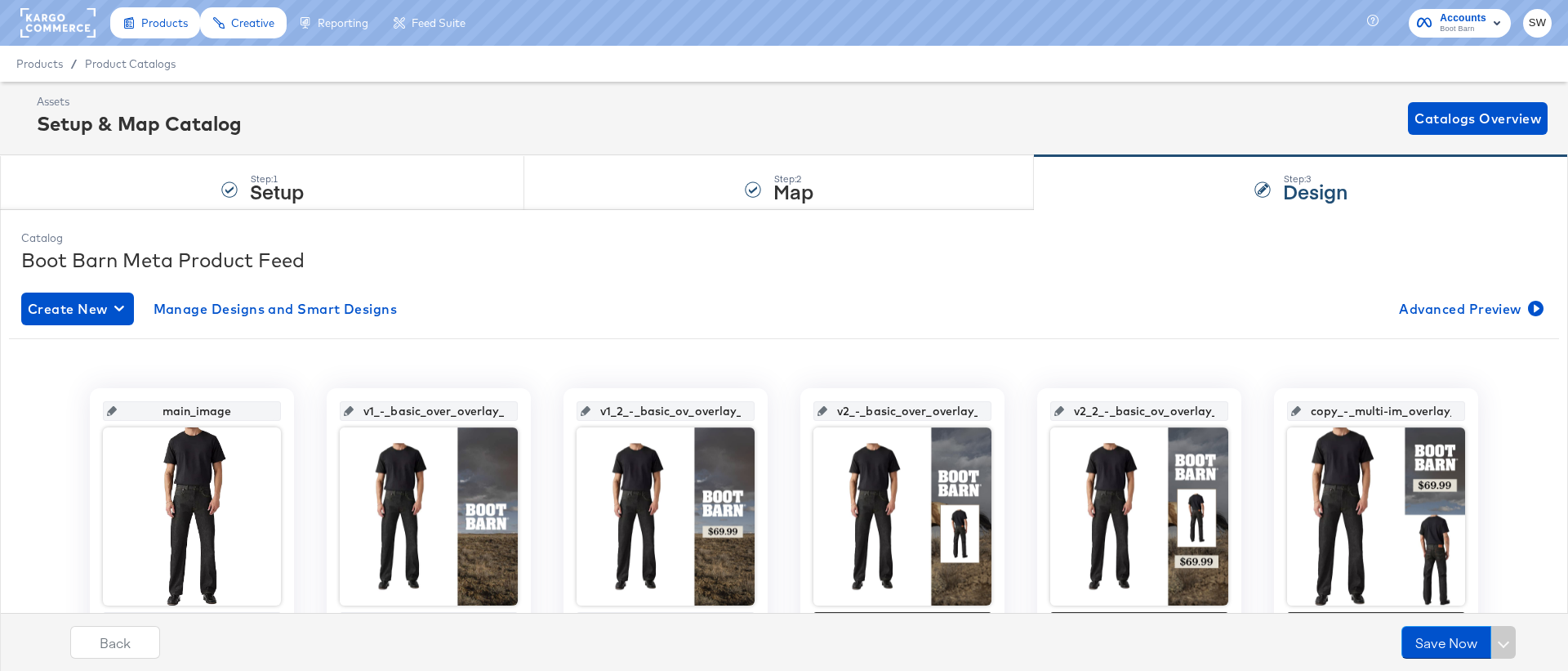
scroll to position [414, 0]
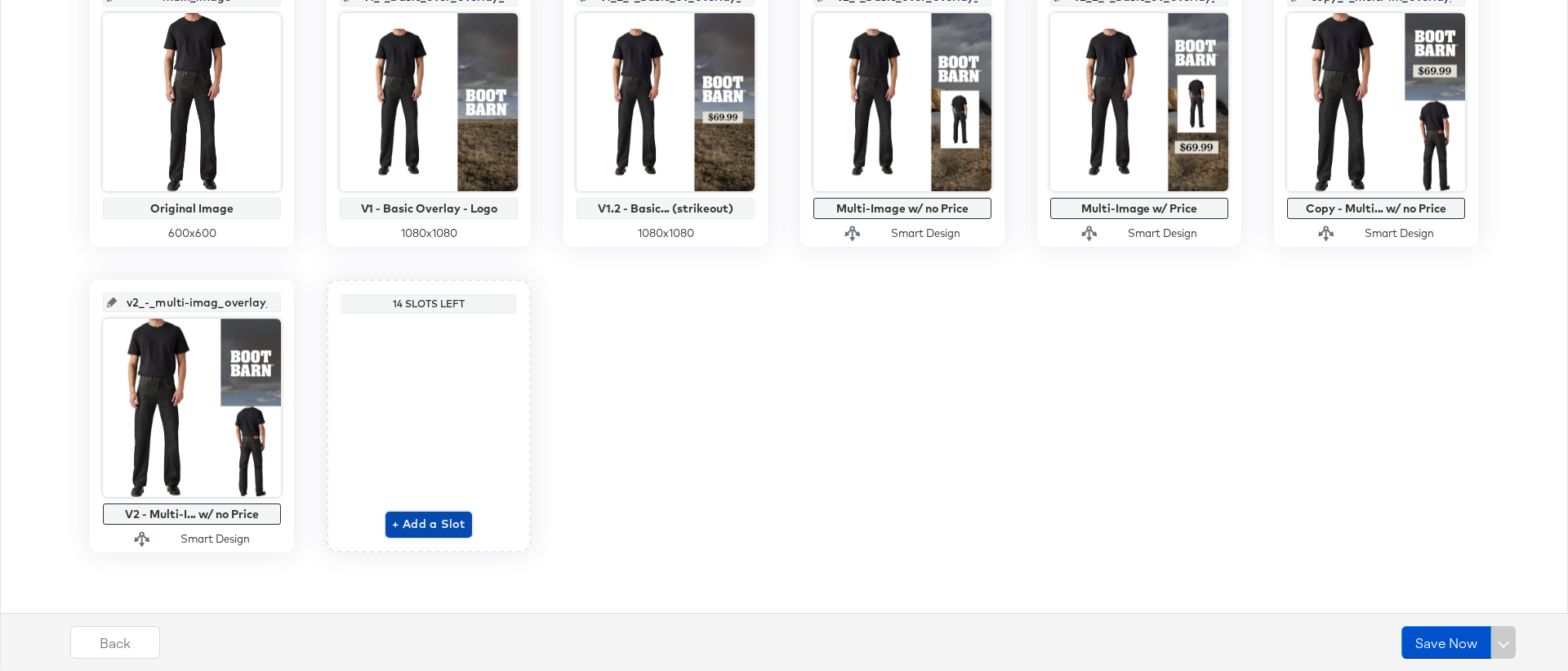
click at [434, 533] on button "+ Add a Slot" at bounding box center [428, 524] width 86 height 26
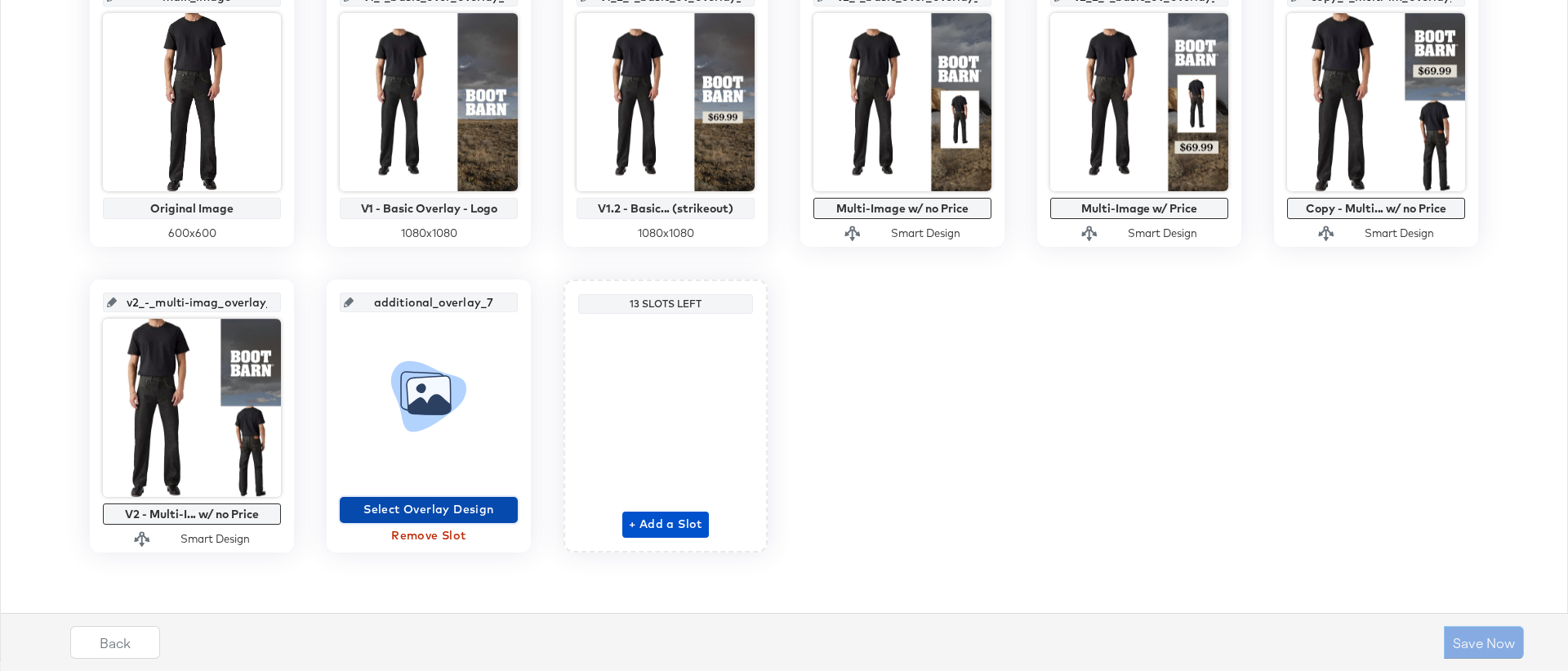
click at [436, 515] on span "Select Overlay Design" at bounding box center [429, 509] width 165 height 20
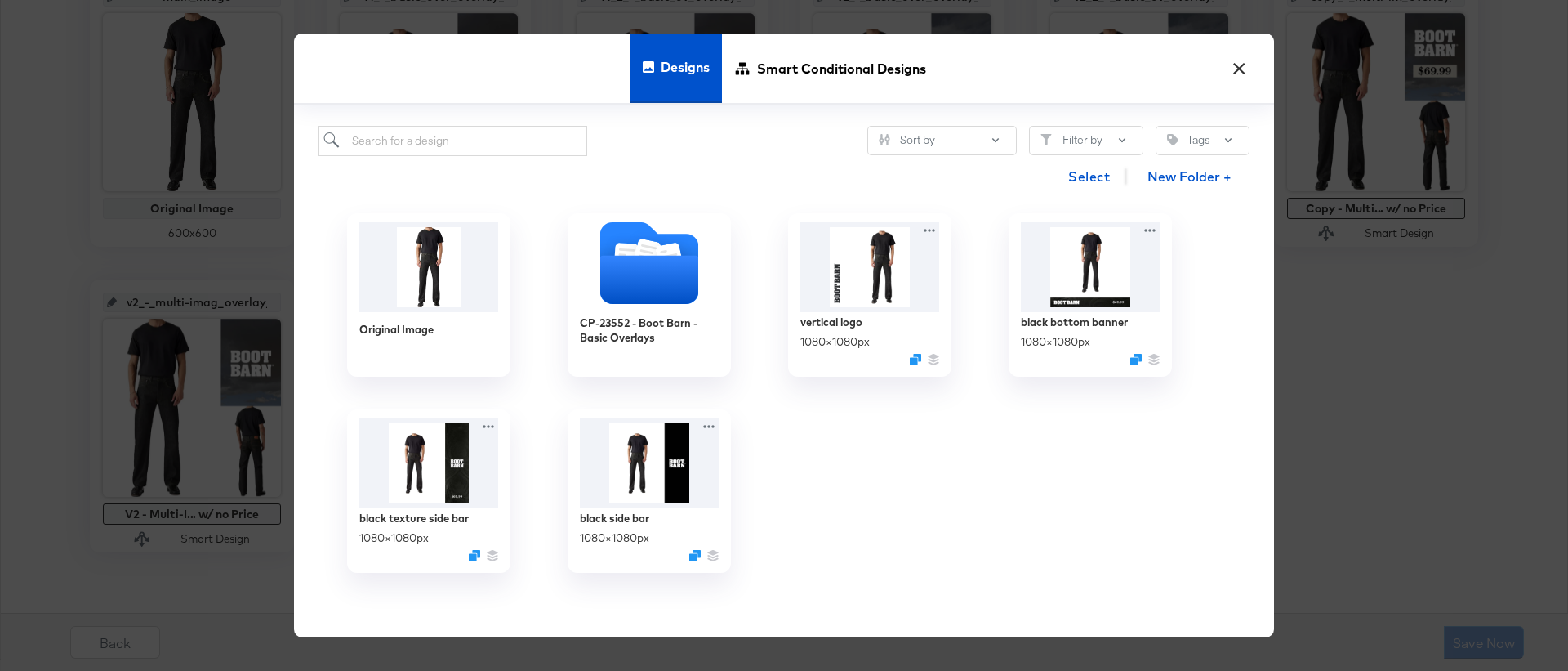
click at [510, 237] on div "Original Image" at bounding box center [428, 295] width 220 height 196
click at [470, 257] on img at bounding box center [428, 266] width 146 height 94
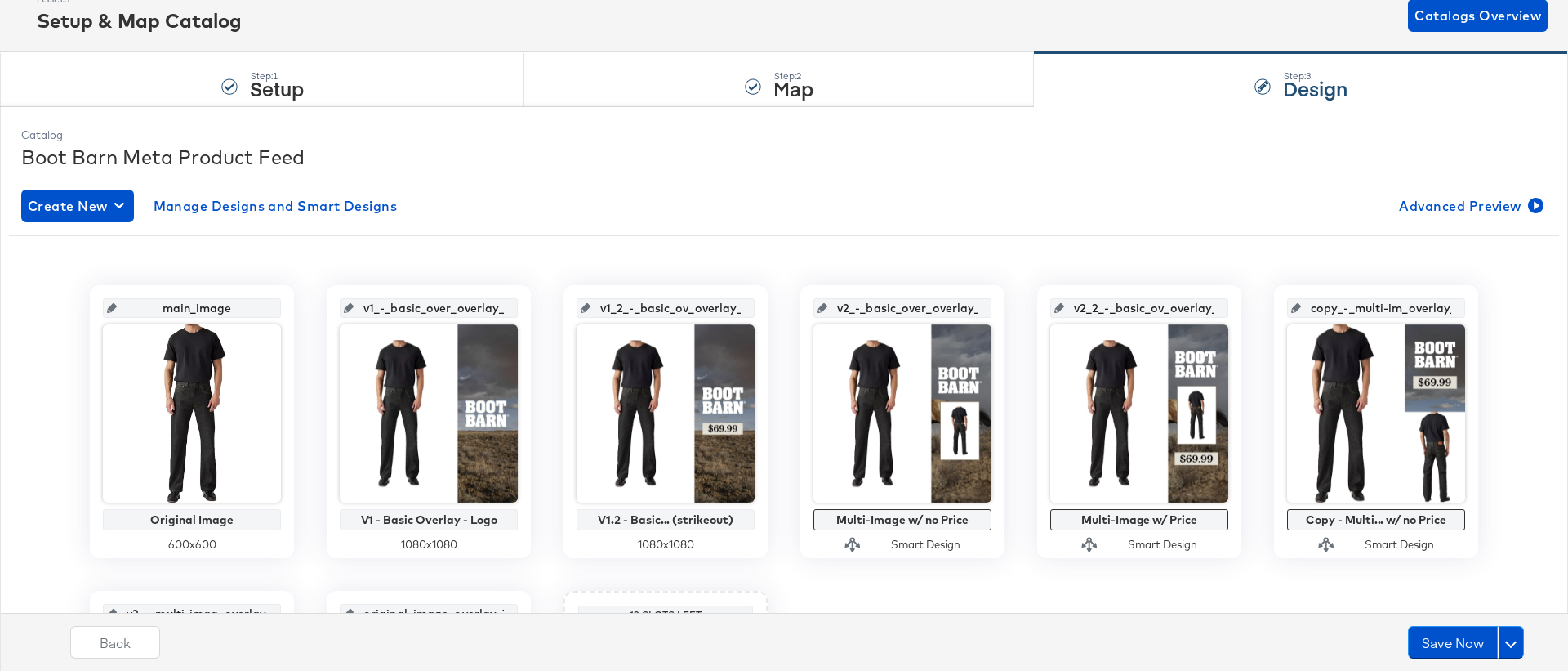
scroll to position [0, 0]
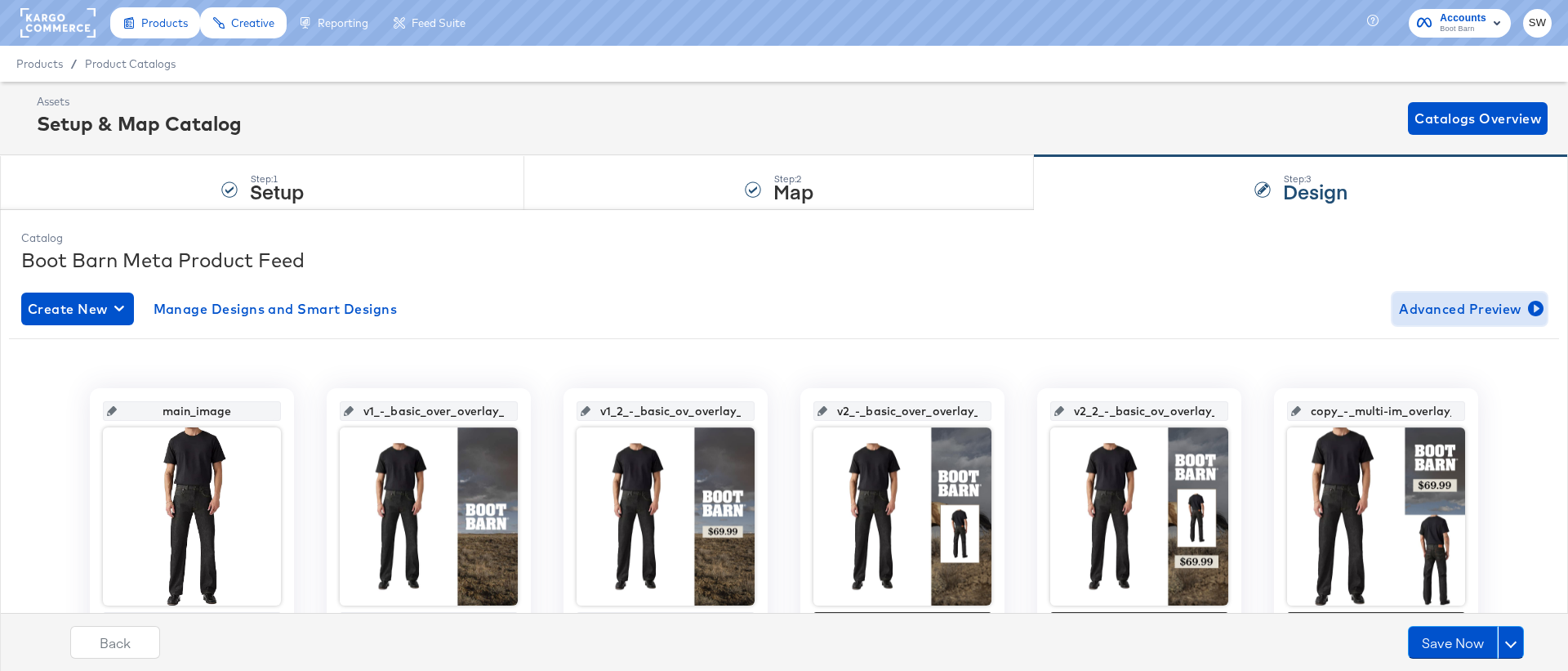
click at [1508, 310] on span "Advanced Preview" at bounding box center [1470, 309] width 141 height 23
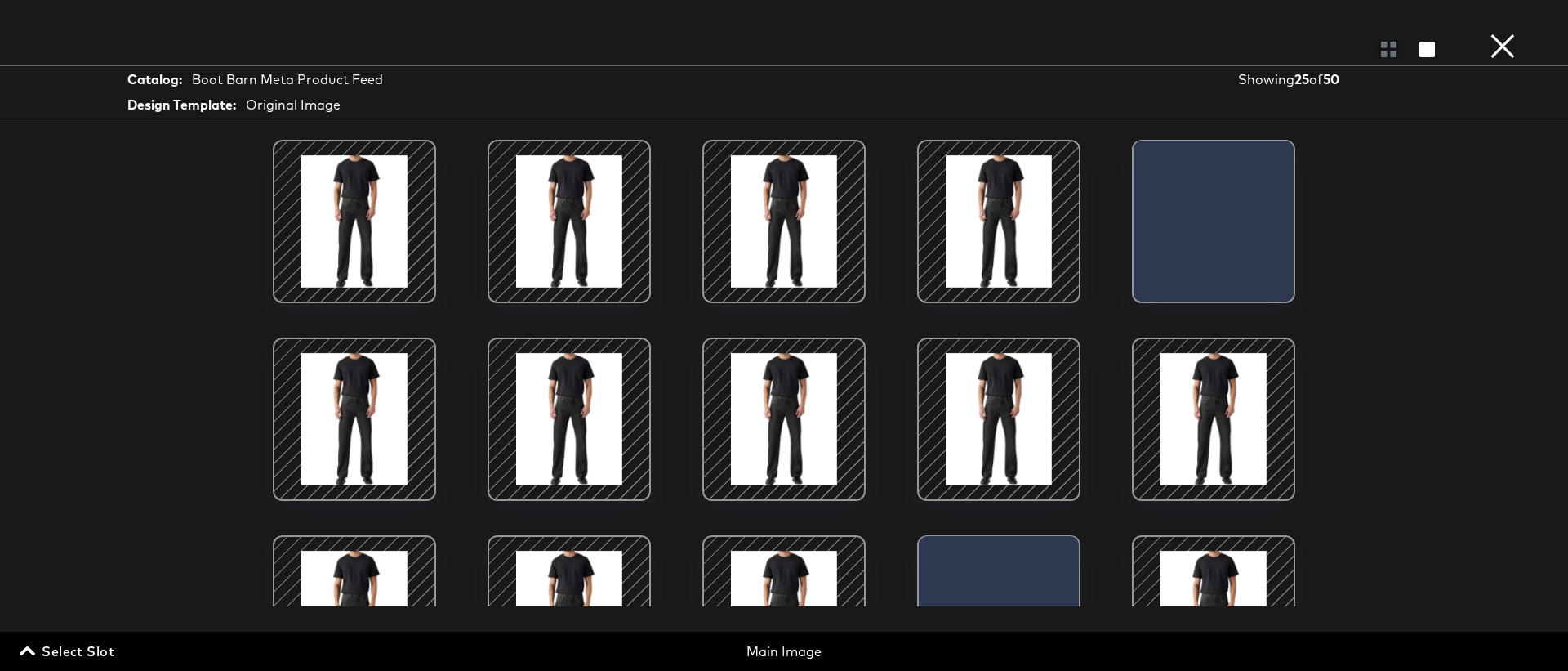
click at [86, 655] on span "Select Slot" at bounding box center [69, 651] width 91 height 23
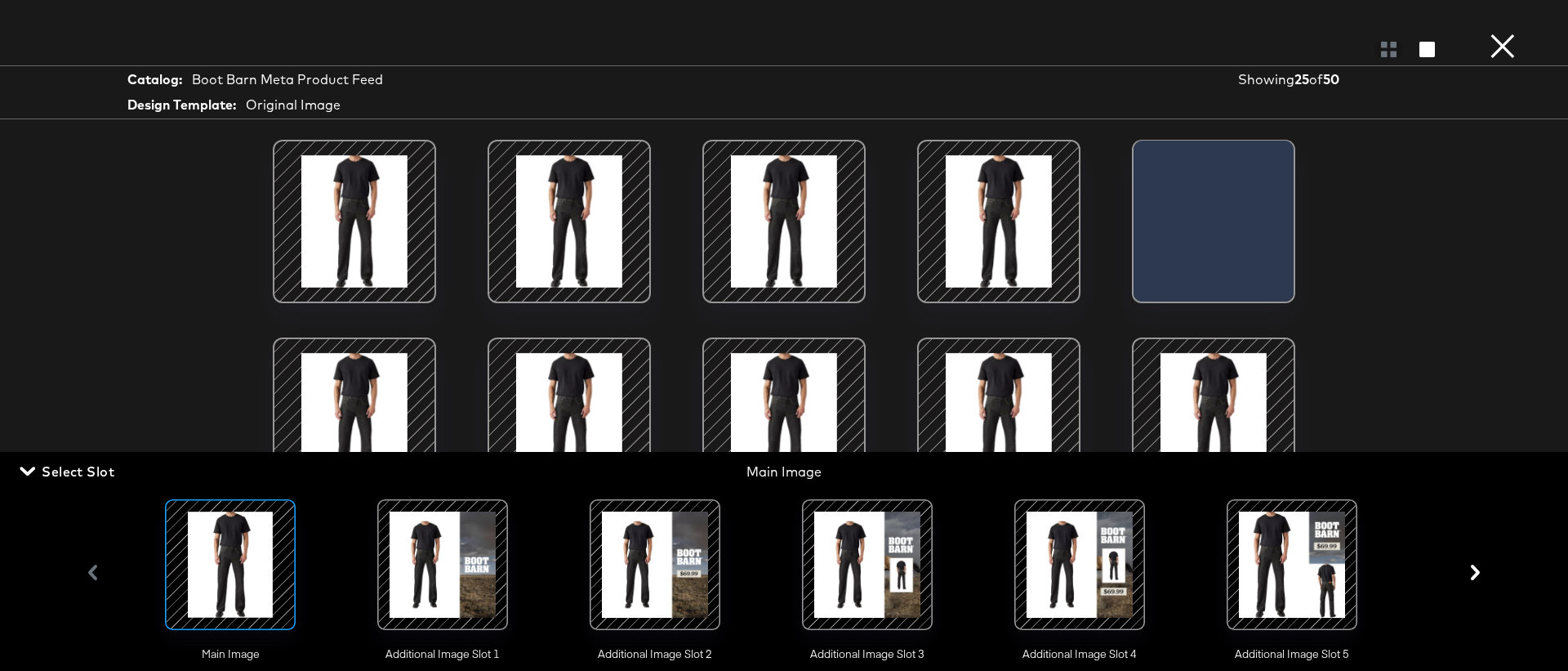
click at [888, 572] on div at bounding box center [868, 565] width 111 height 112
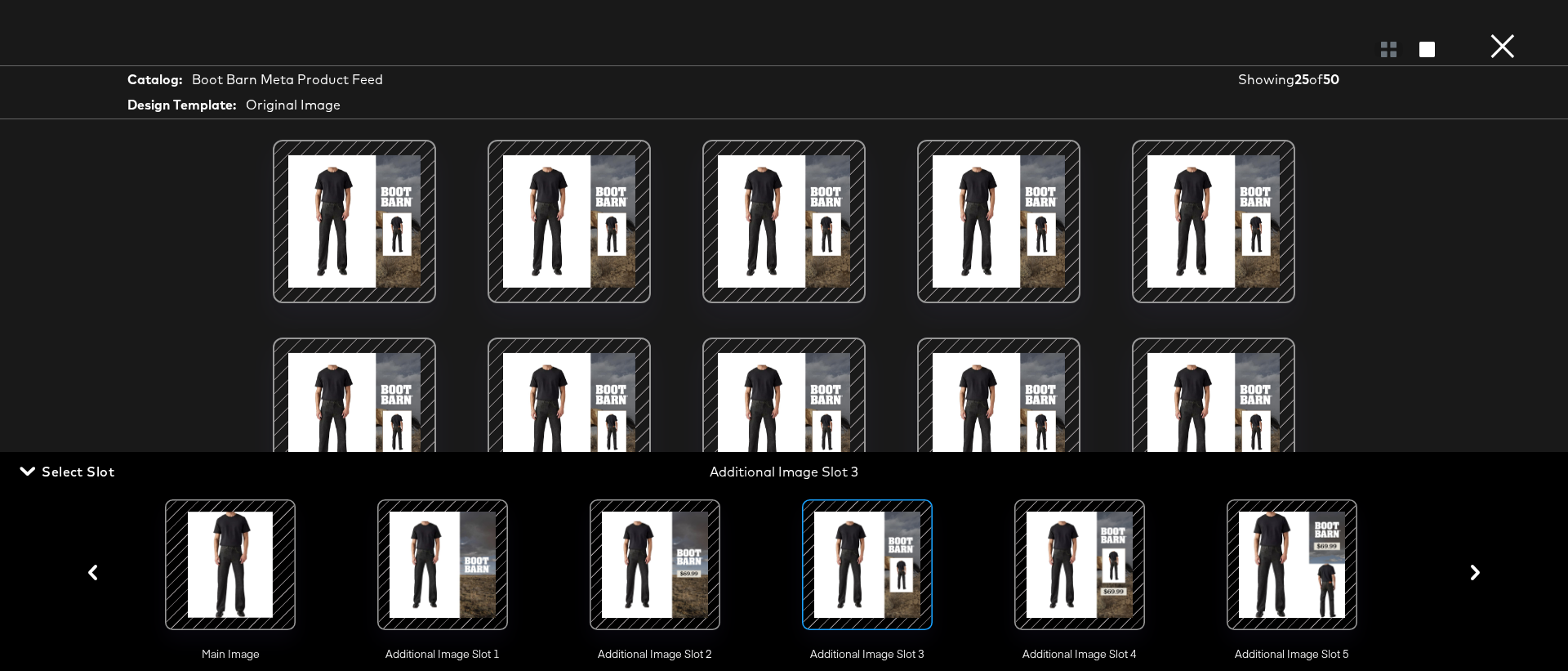
click at [1172, 570] on div "Main Image Additional Image Slot 1 Additional Image Slot 2 Additional Image Slo…" at bounding box center [783, 572] width 1270 height 179
click at [1111, 574] on div at bounding box center [1079, 565] width 111 height 112
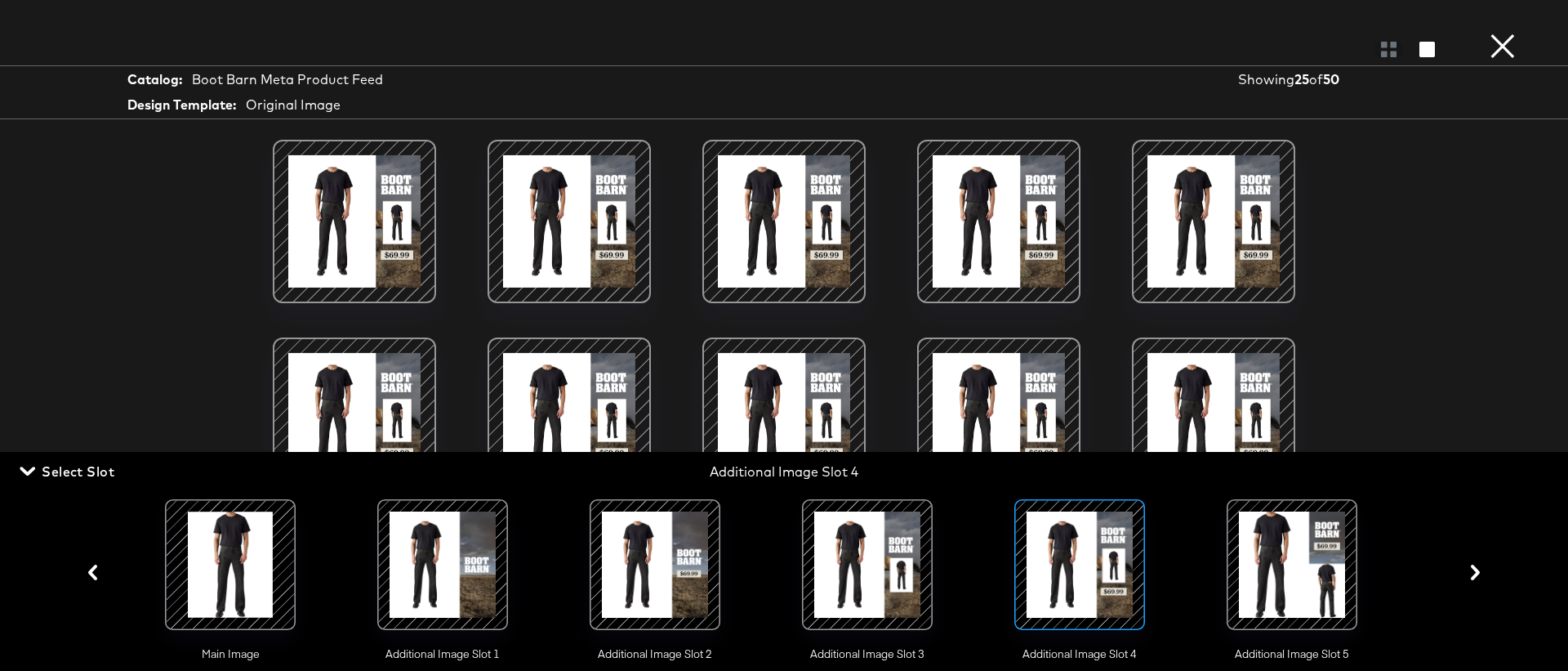
click at [1344, 564] on div at bounding box center [1292, 565] width 111 height 112
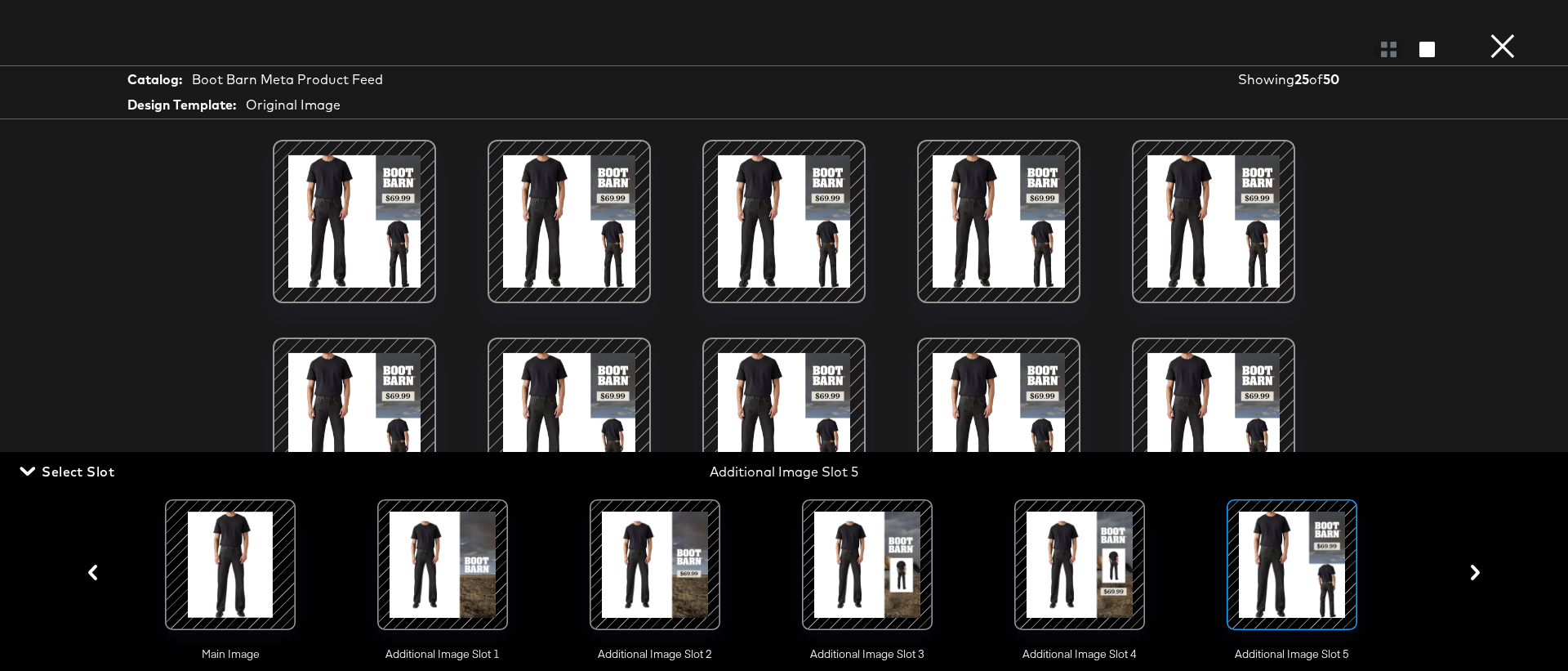
click at [1501, 28] on button "×" at bounding box center [1502, 16] width 33 height 33
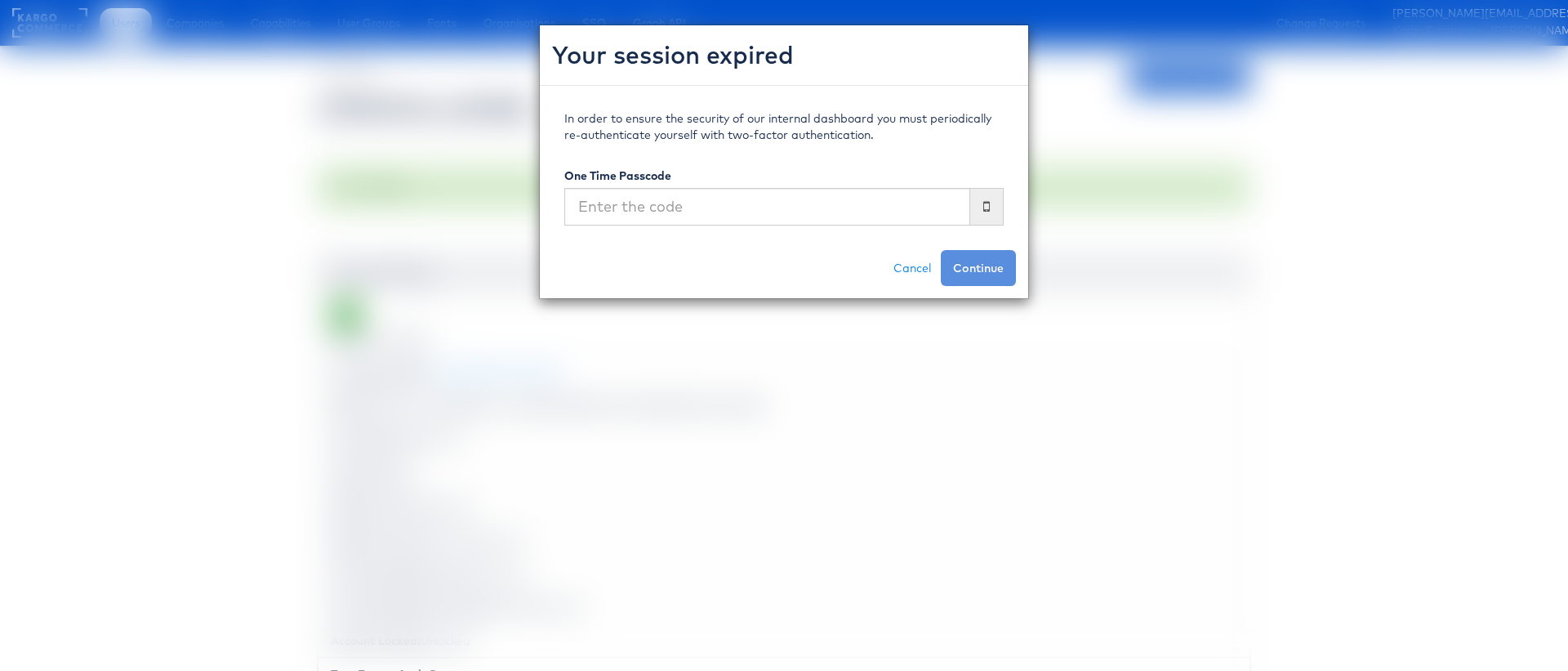
scroll to position [3335, 67]
